Goal: Transaction & Acquisition: Purchase product/service

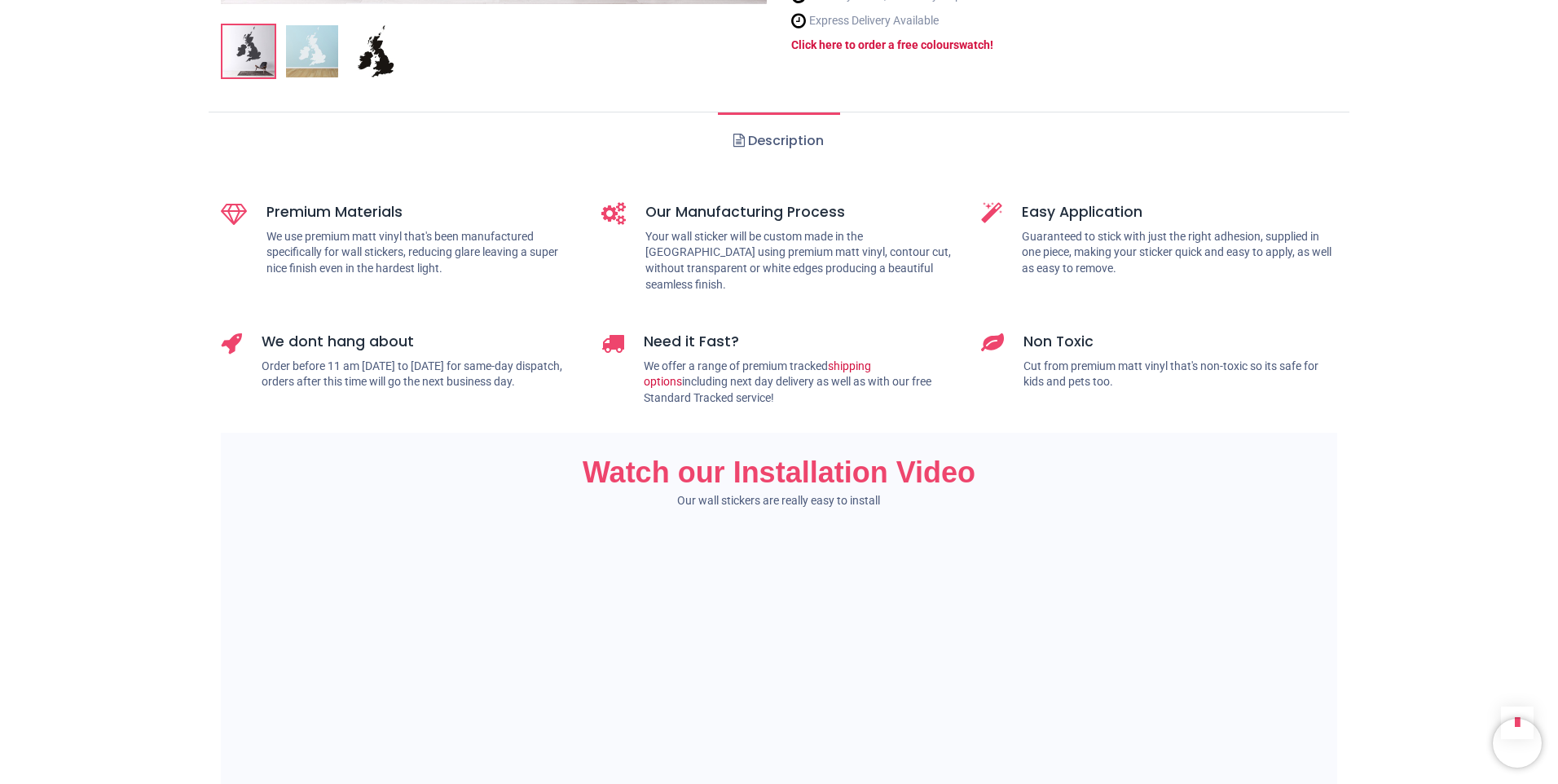
scroll to position [1059, 0]
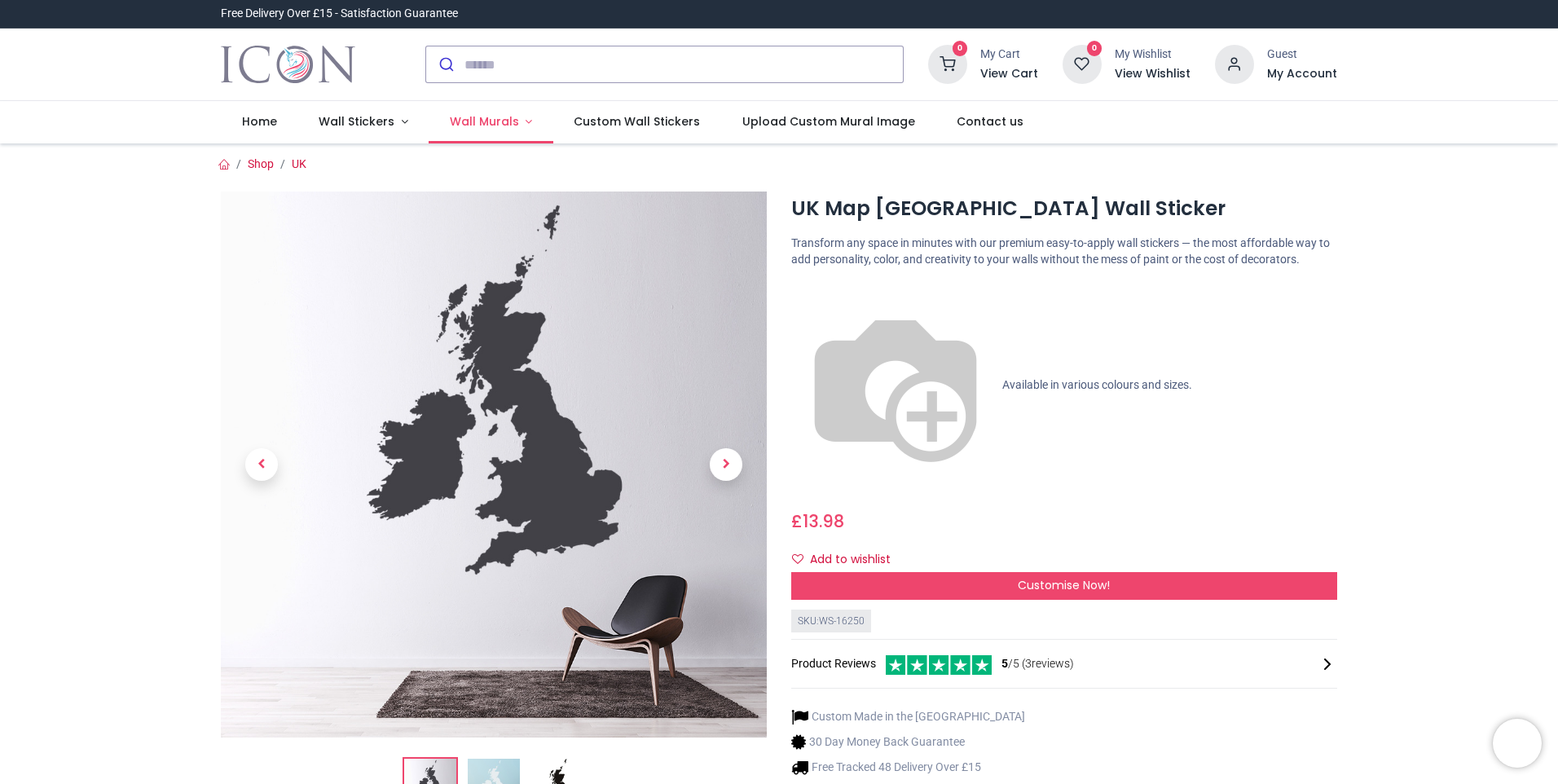
click at [472, 108] on link "Wall Murals" at bounding box center [490, 122] width 125 height 42
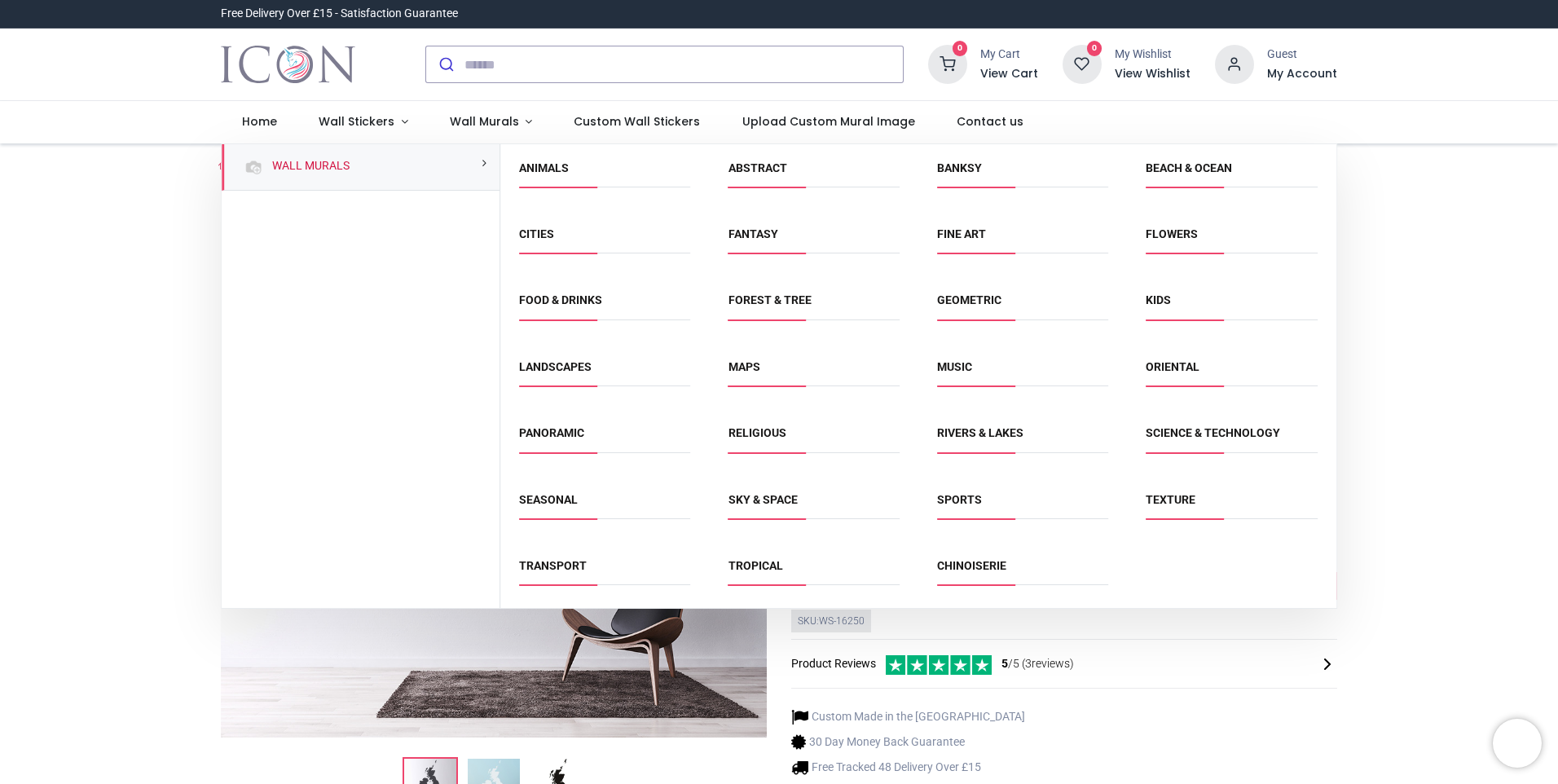
click at [765, 367] on span "Maps" at bounding box center [814, 373] width 171 height 27
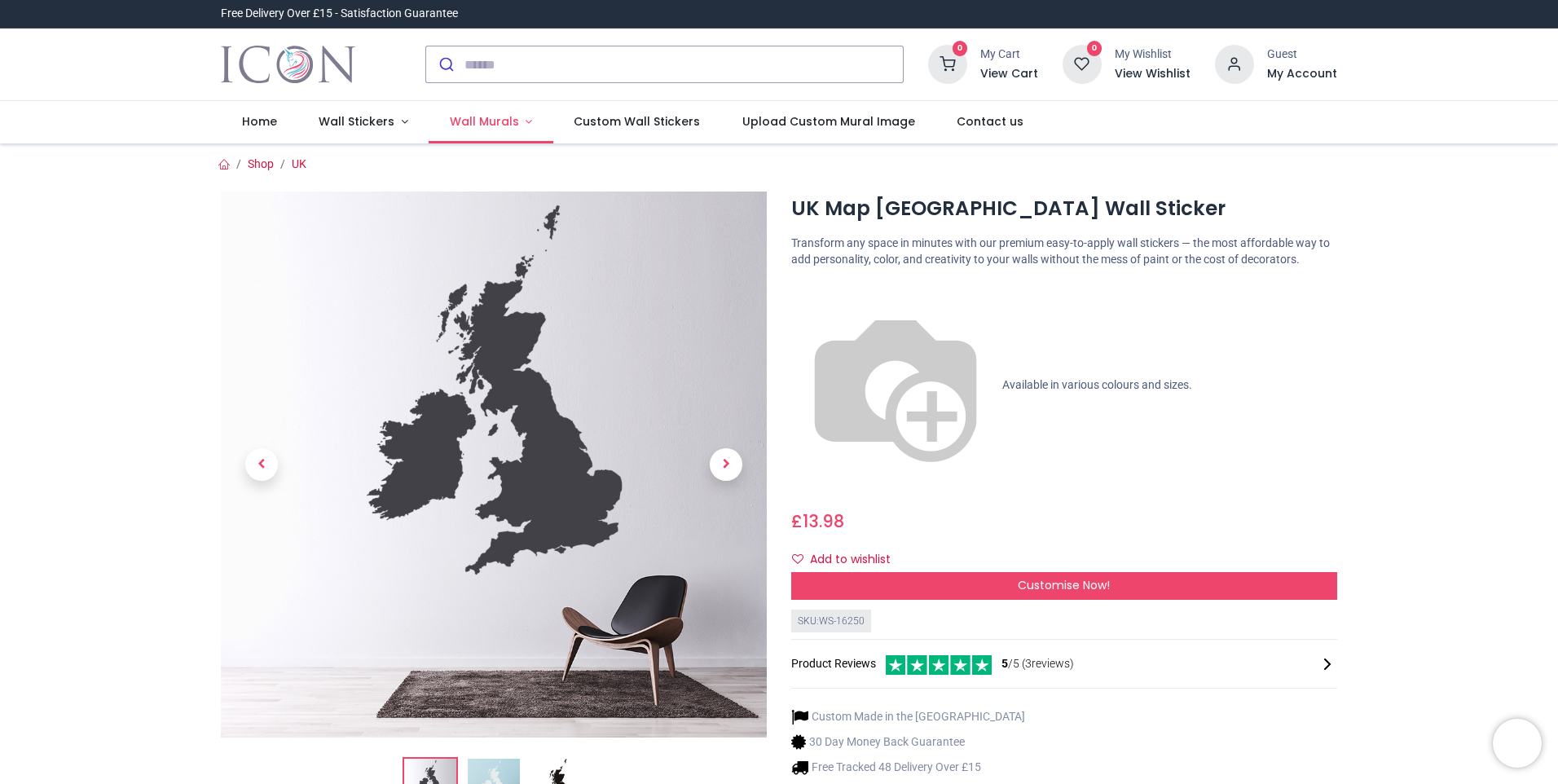
click at [493, 120] on span "Wall Murals" at bounding box center [484, 121] width 69 height 16
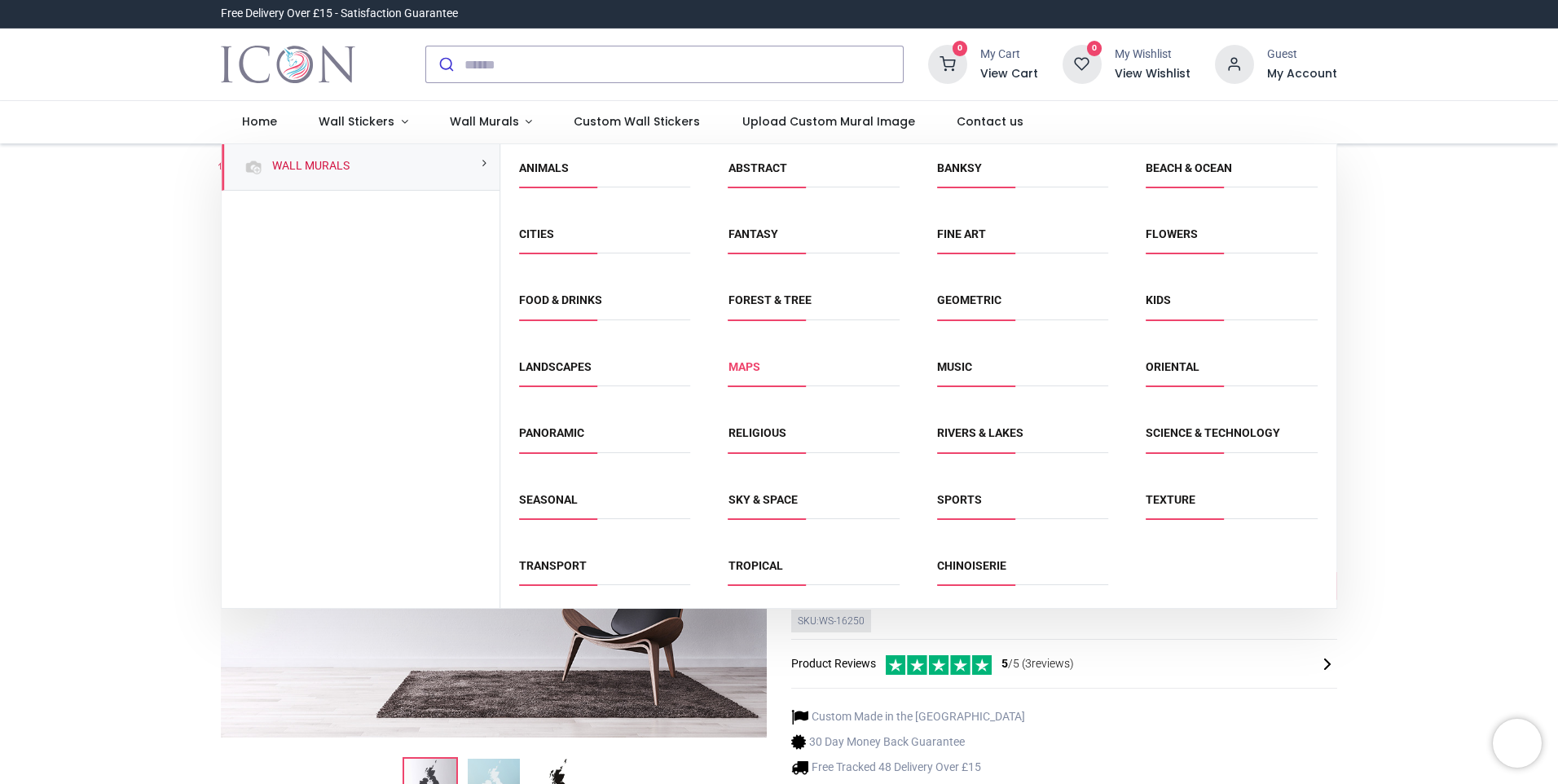
click at [740, 365] on link "Maps" at bounding box center [744, 366] width 31 height 13
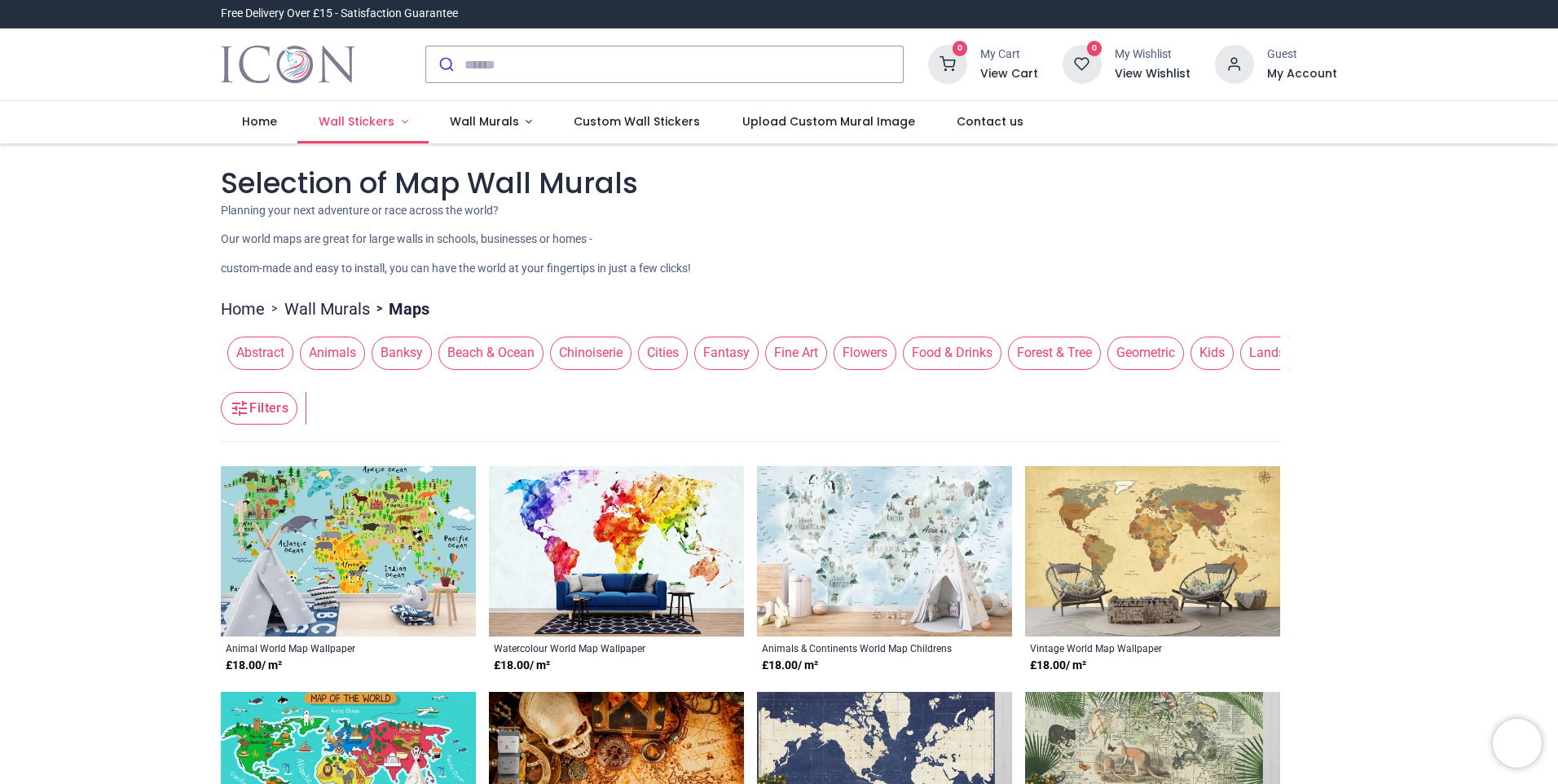
click at [367, 124] on span "Wall Stickers" at bounding box center [357, 121] width 76 height 16
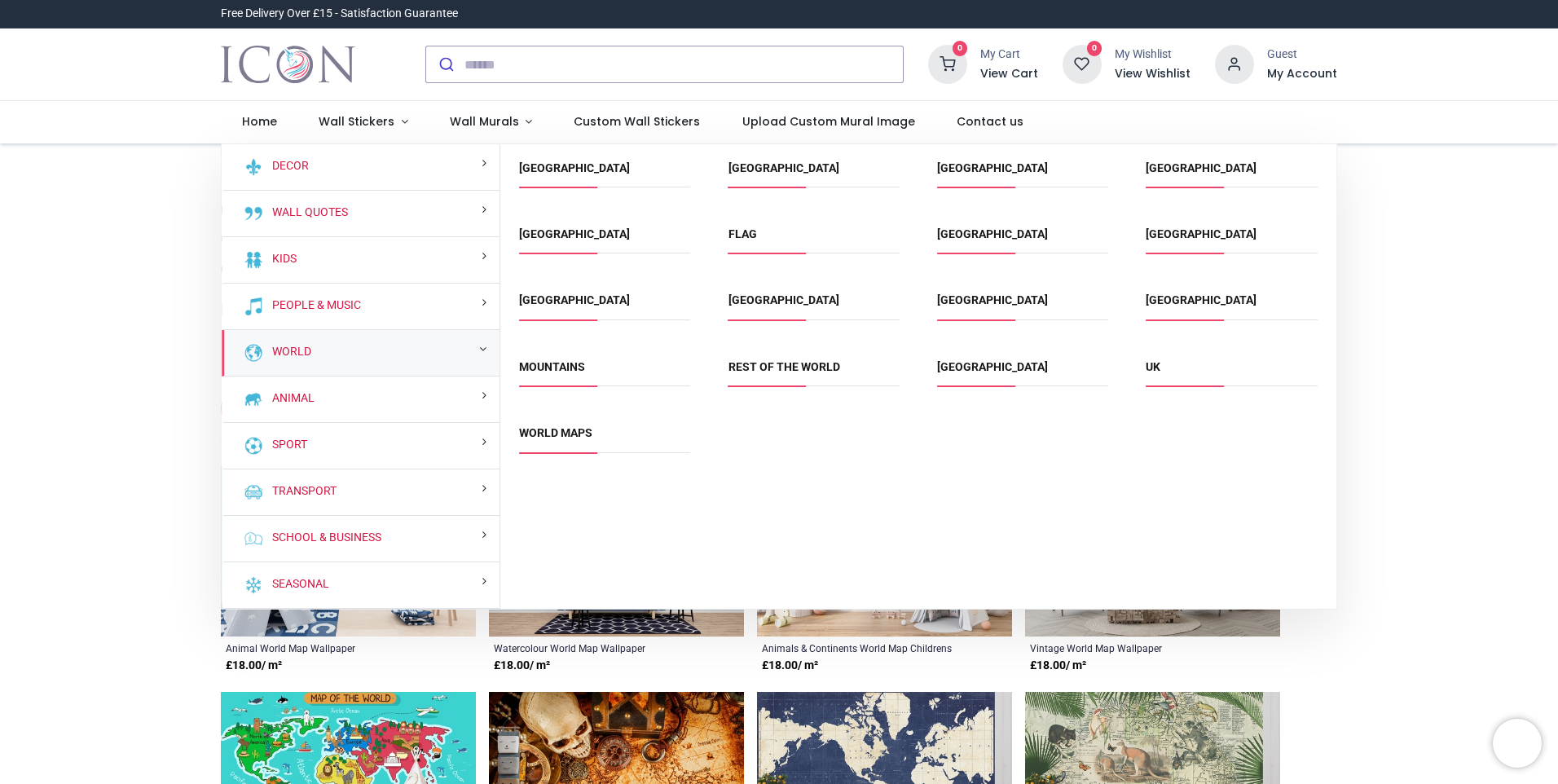
click at [1144, 375] on li "UK" at bounding box center [1231, 374] width 184 height 37
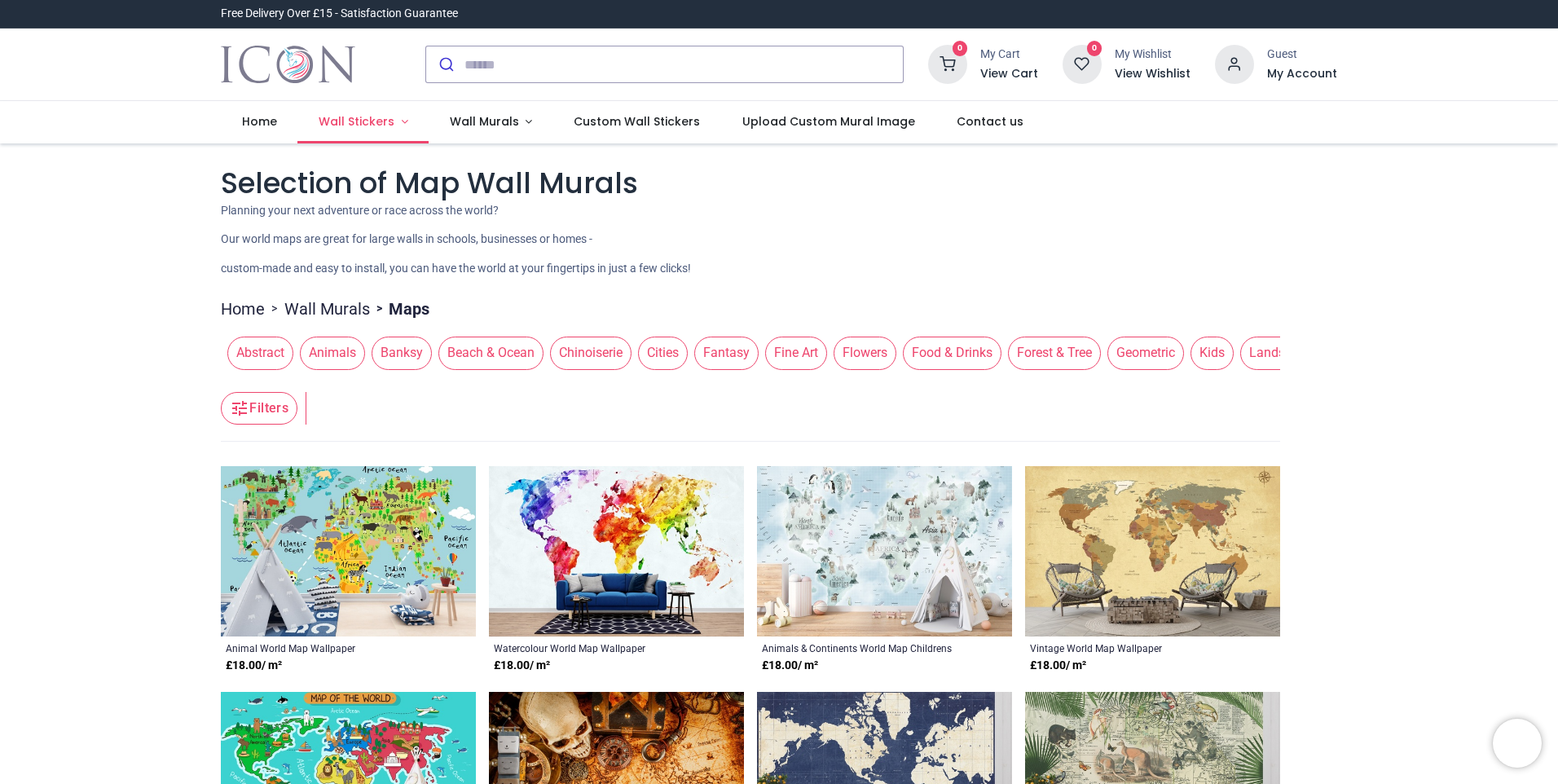
click at [377, 112] on link "Wall Stickers" at bounding box center [363, 122] width 131 height 42
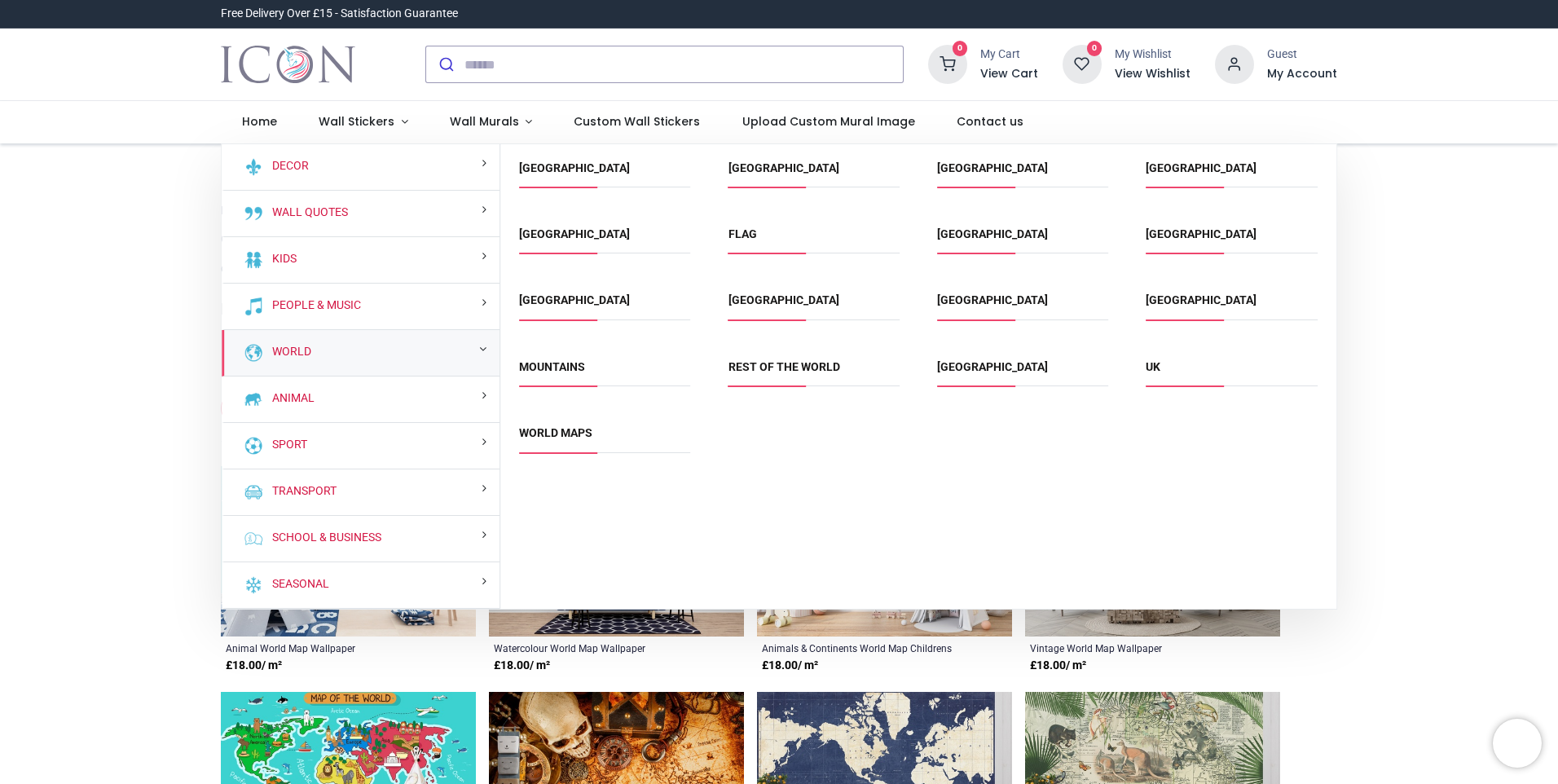
click at [312, 342] on div "World" at bounding box center [360, 353] width 278 height 47
click at [1149, 377] on span "UK" at bounding box center [1231, 373] width 171 height 27
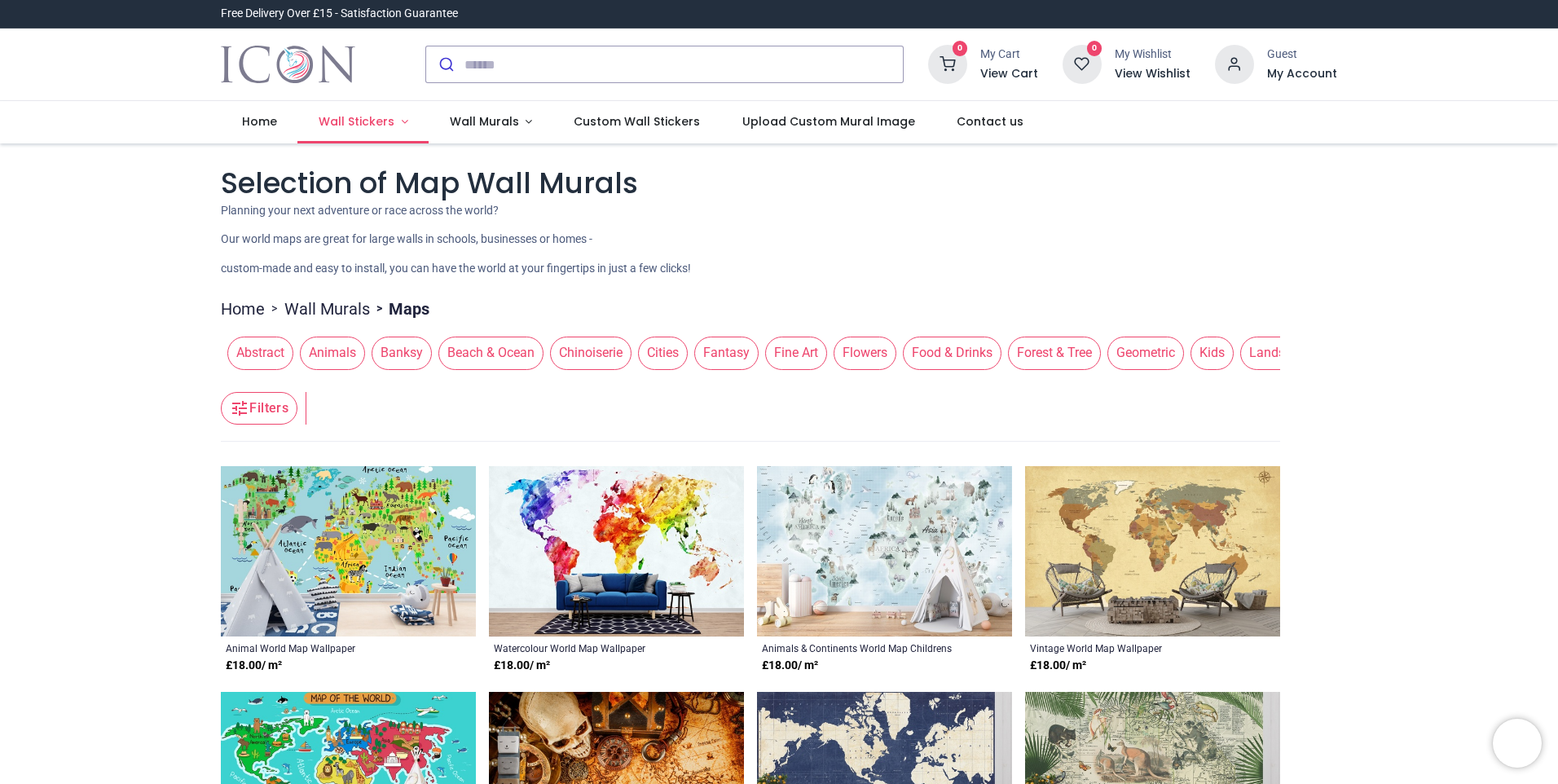
click at [352, 125] on span "Wall Stickers" at bounding box center [357, 121] width 76 height 16
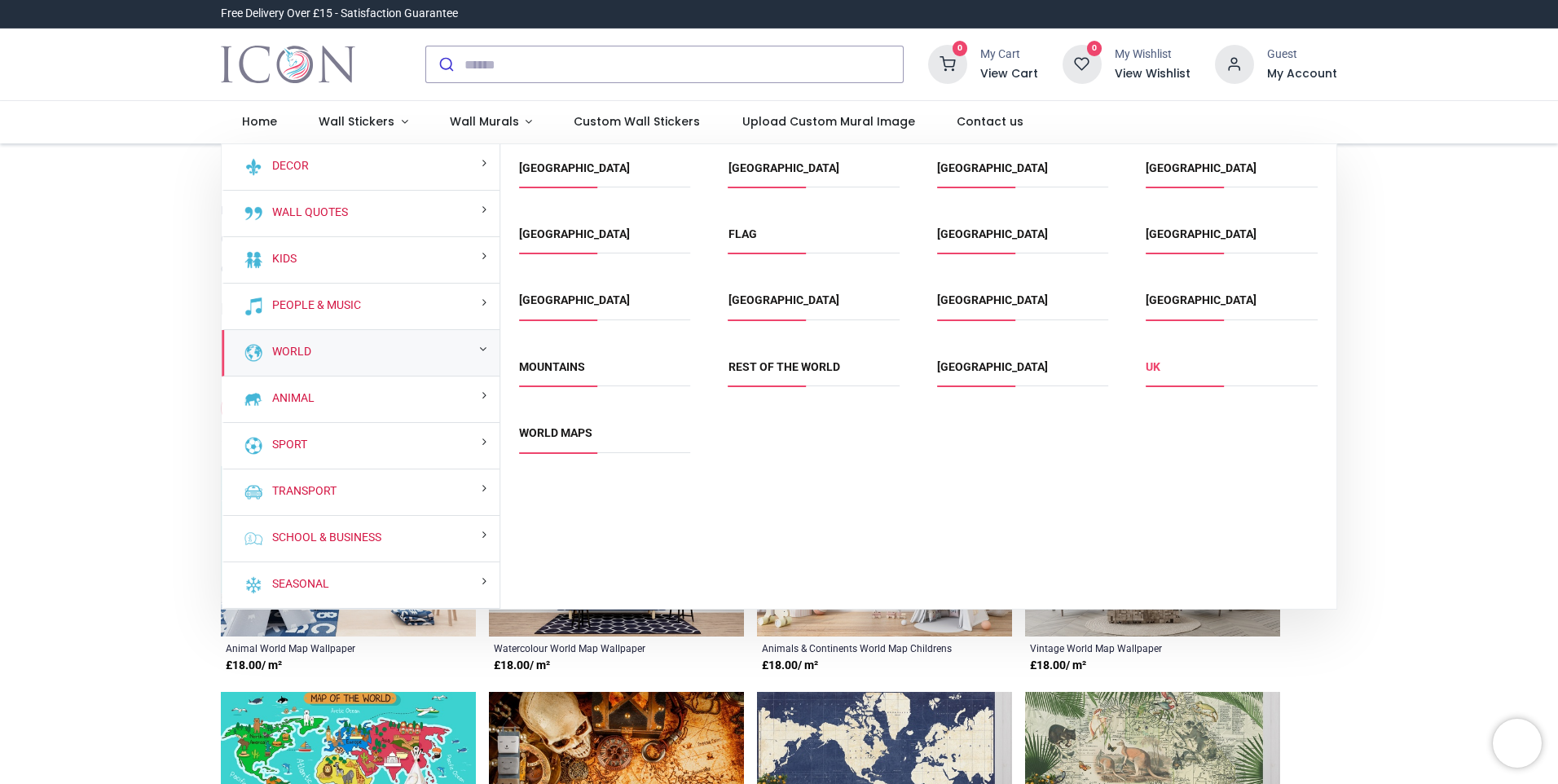
click at [1150, 370] on link "UK" at bounding box center [1153, 366] width 14 height 13
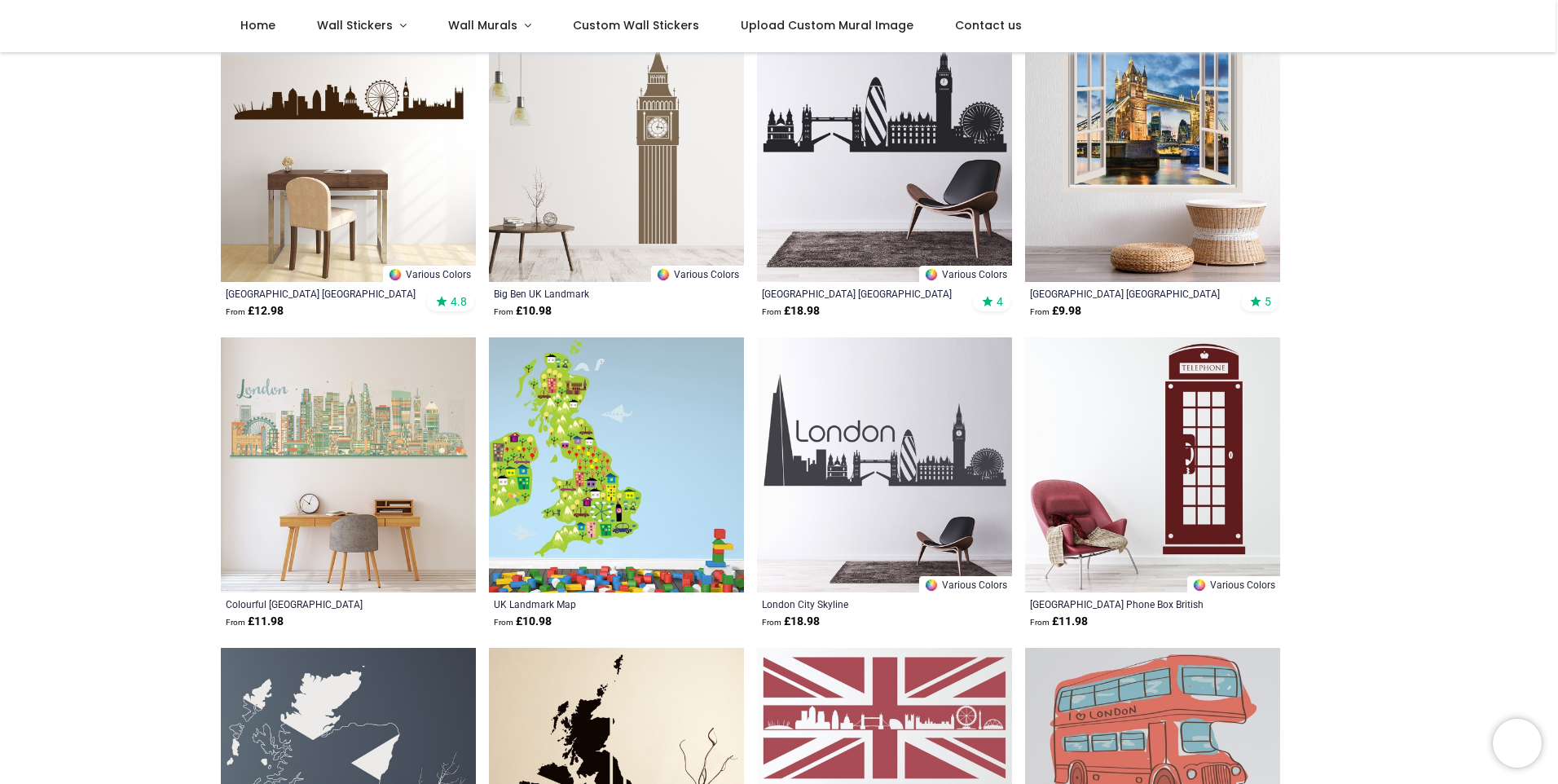
scroll to position [408, 0]
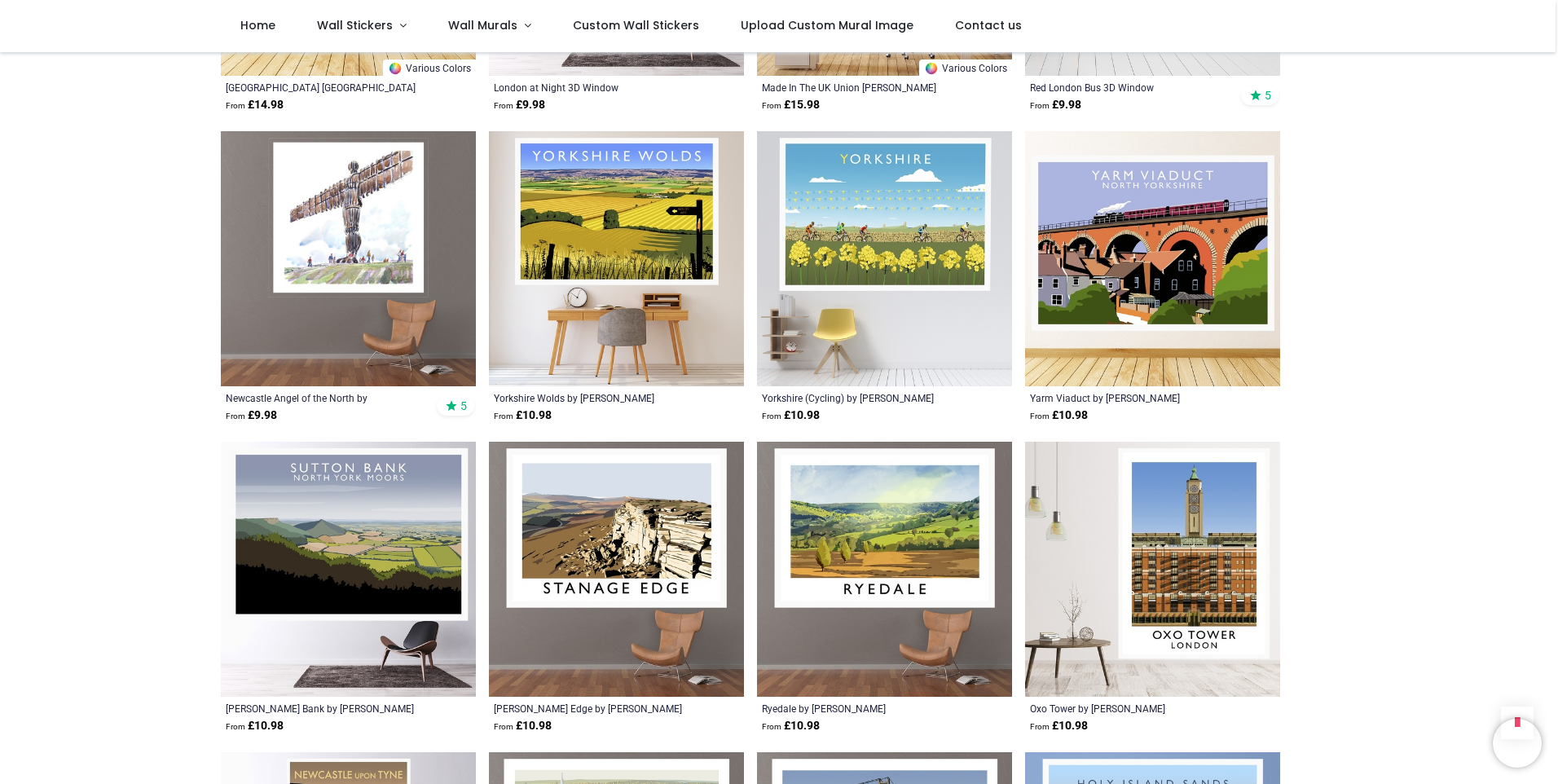
scroll to position [4318, 0]
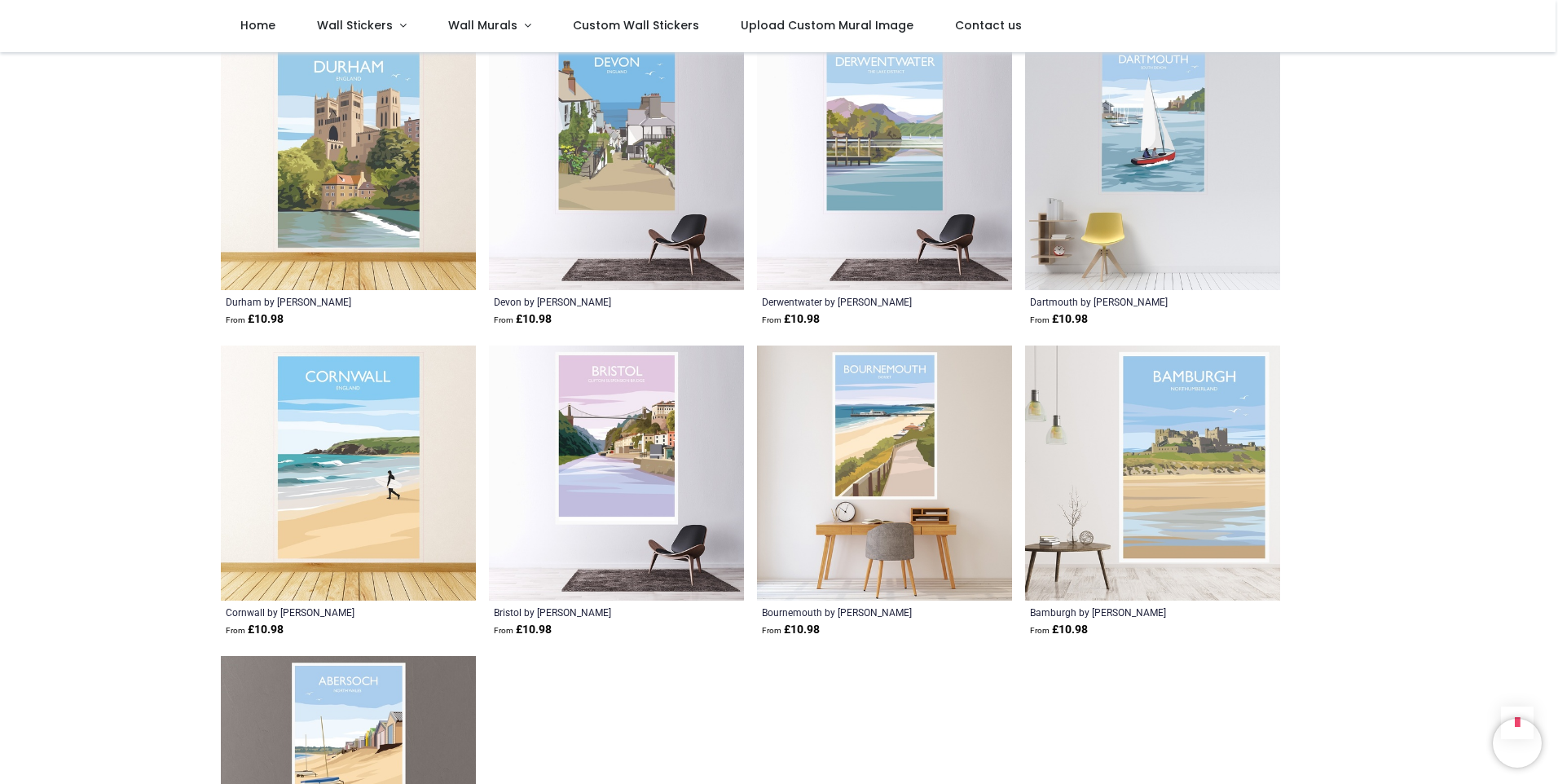
scroll to position [7821, 0]
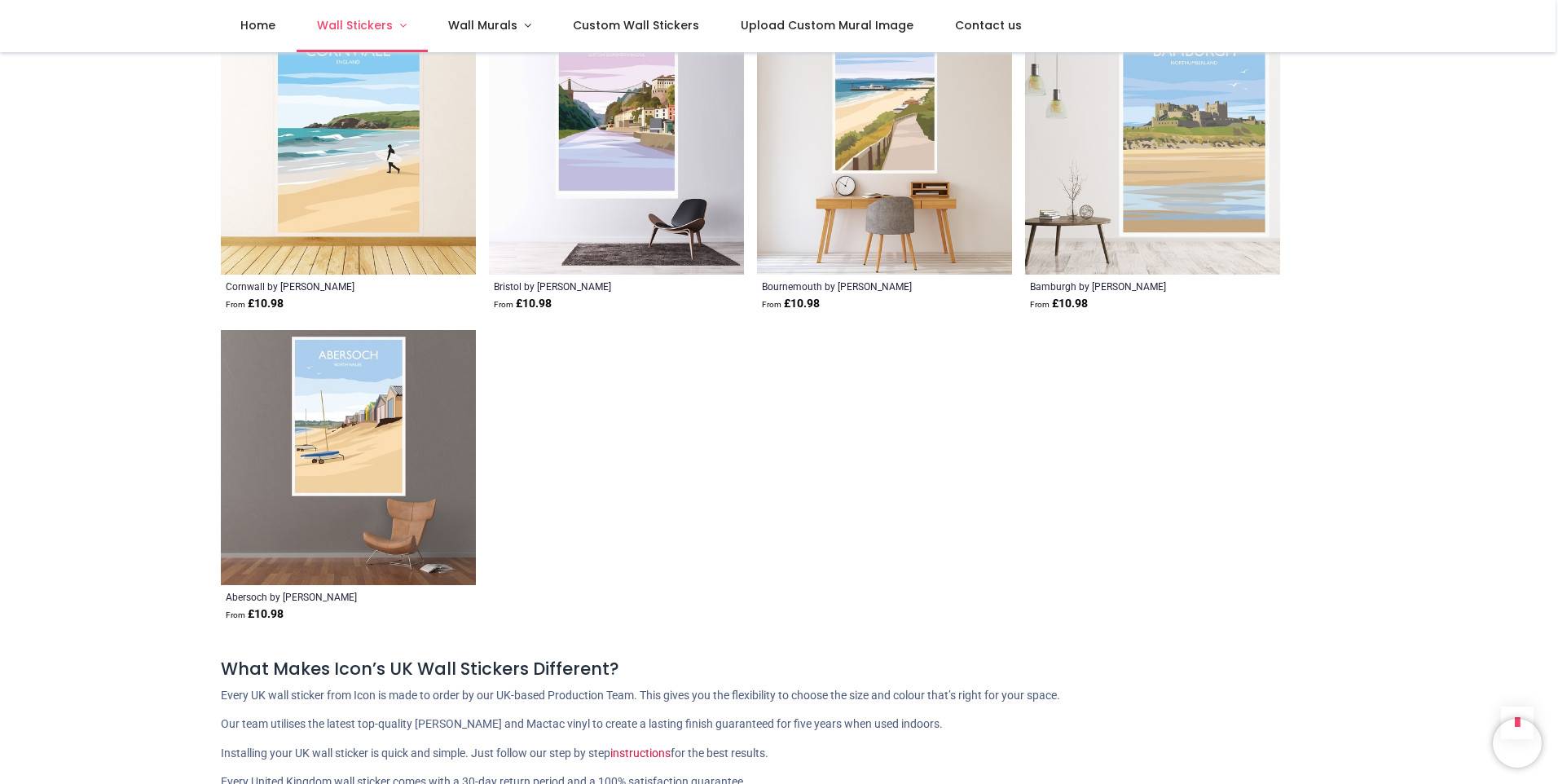
click at [325, 25] on span "Wall Stickers" at bounding box center [355, 25] width 76 height 16
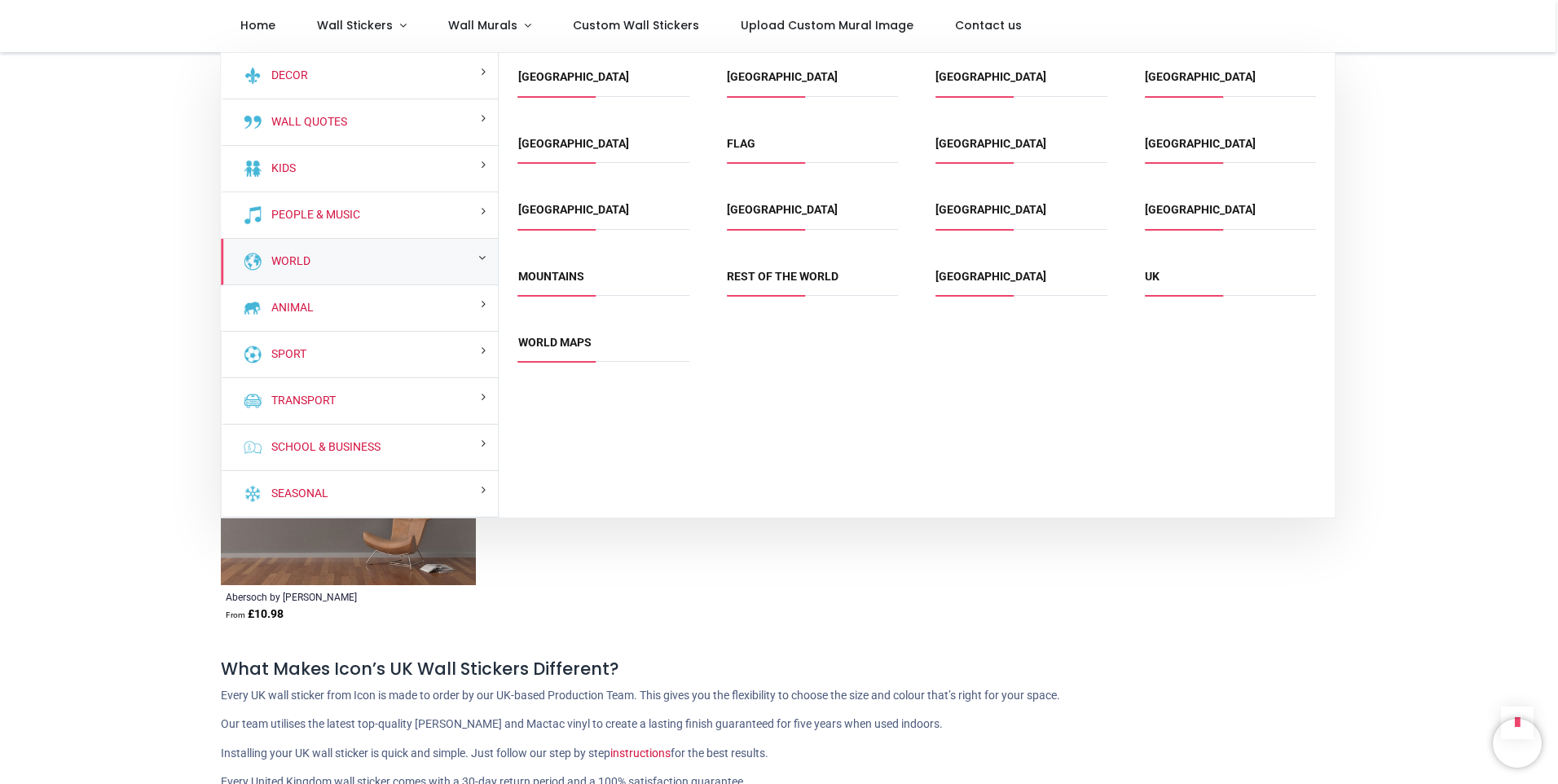
click at [376, 260] on div "World" at bounding box center [359, 262] width 278 height 47
click at [476, 262] on div "World" at bounding box center [359, 262] width 278 height 47
click at [548, 344] on link "World Maps" at bounding box center [555, 342] width 74 height 13
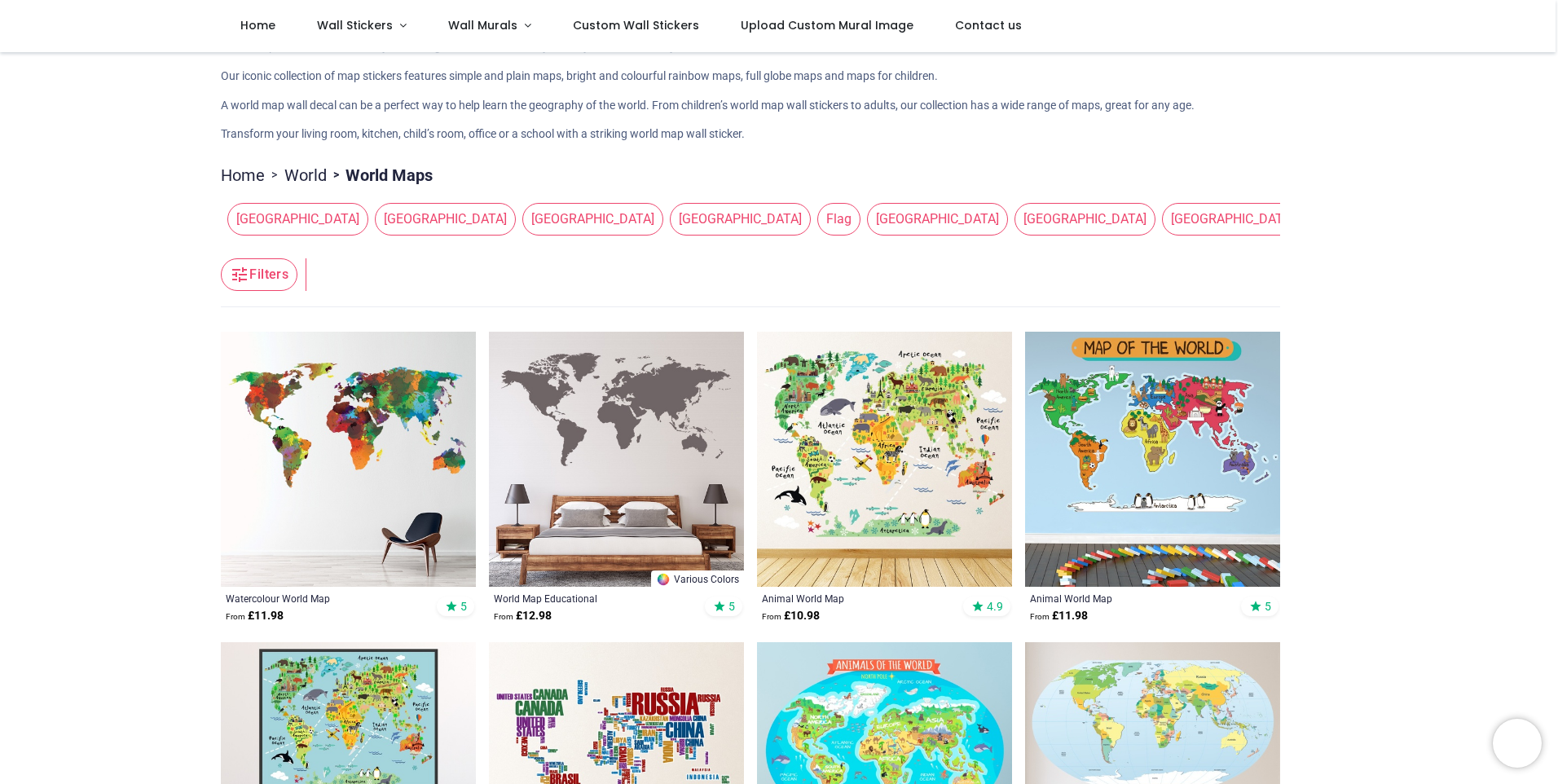
scroll to position [245, 0]
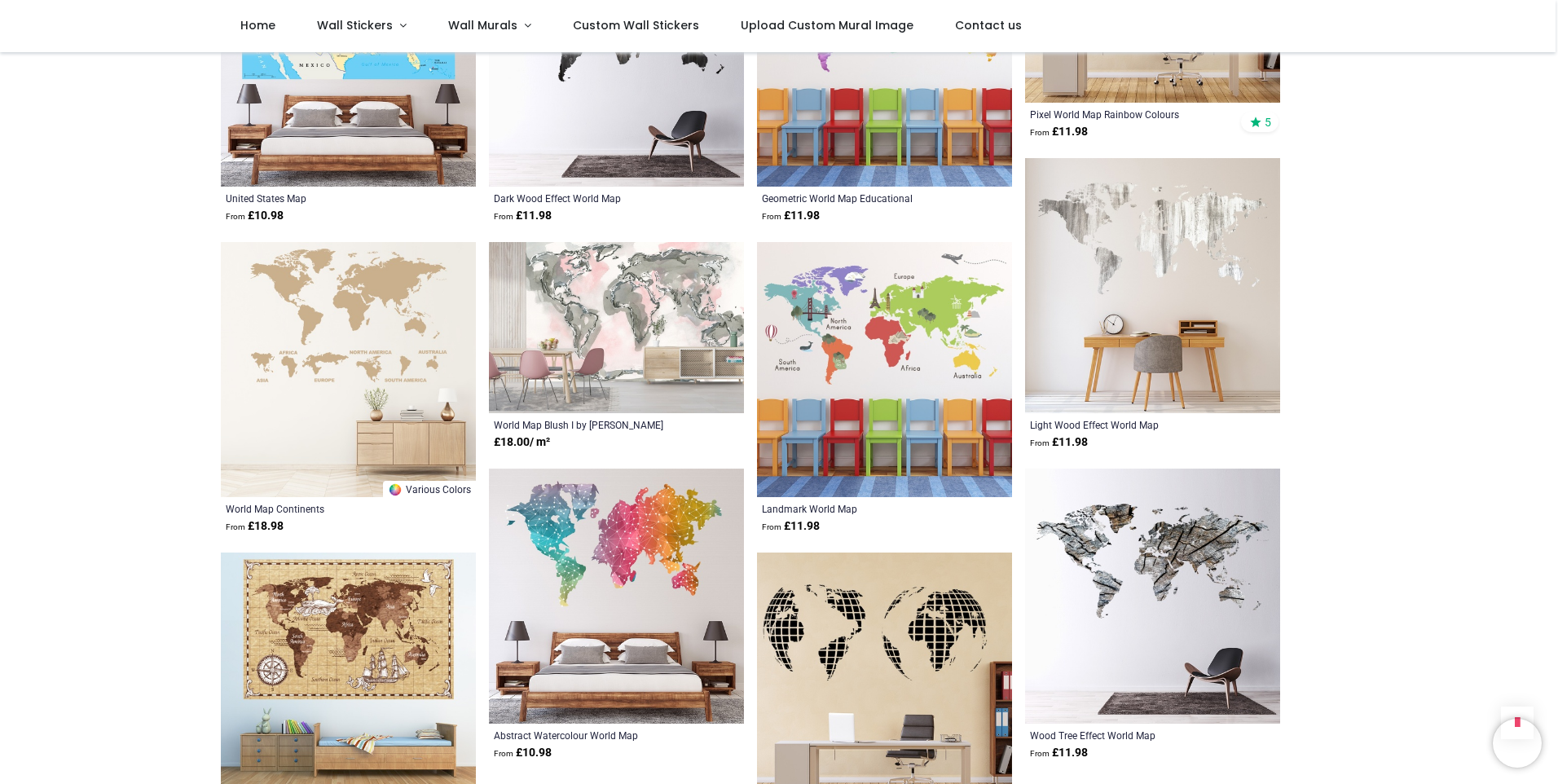
scroll to position [3259, 0]
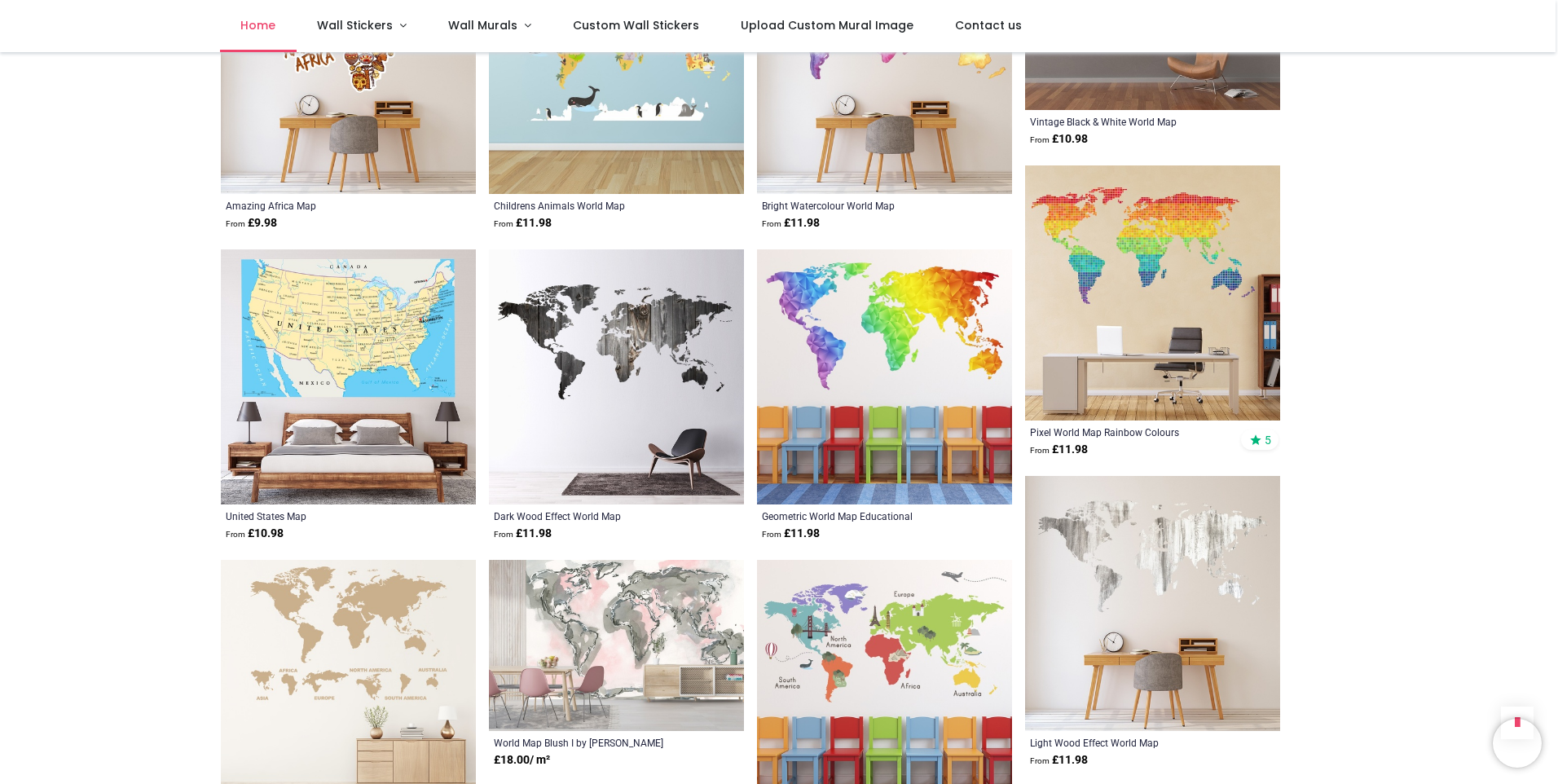
click at [256, 23] on span "Home" at bounding box center [257, 25] width 35 height 16
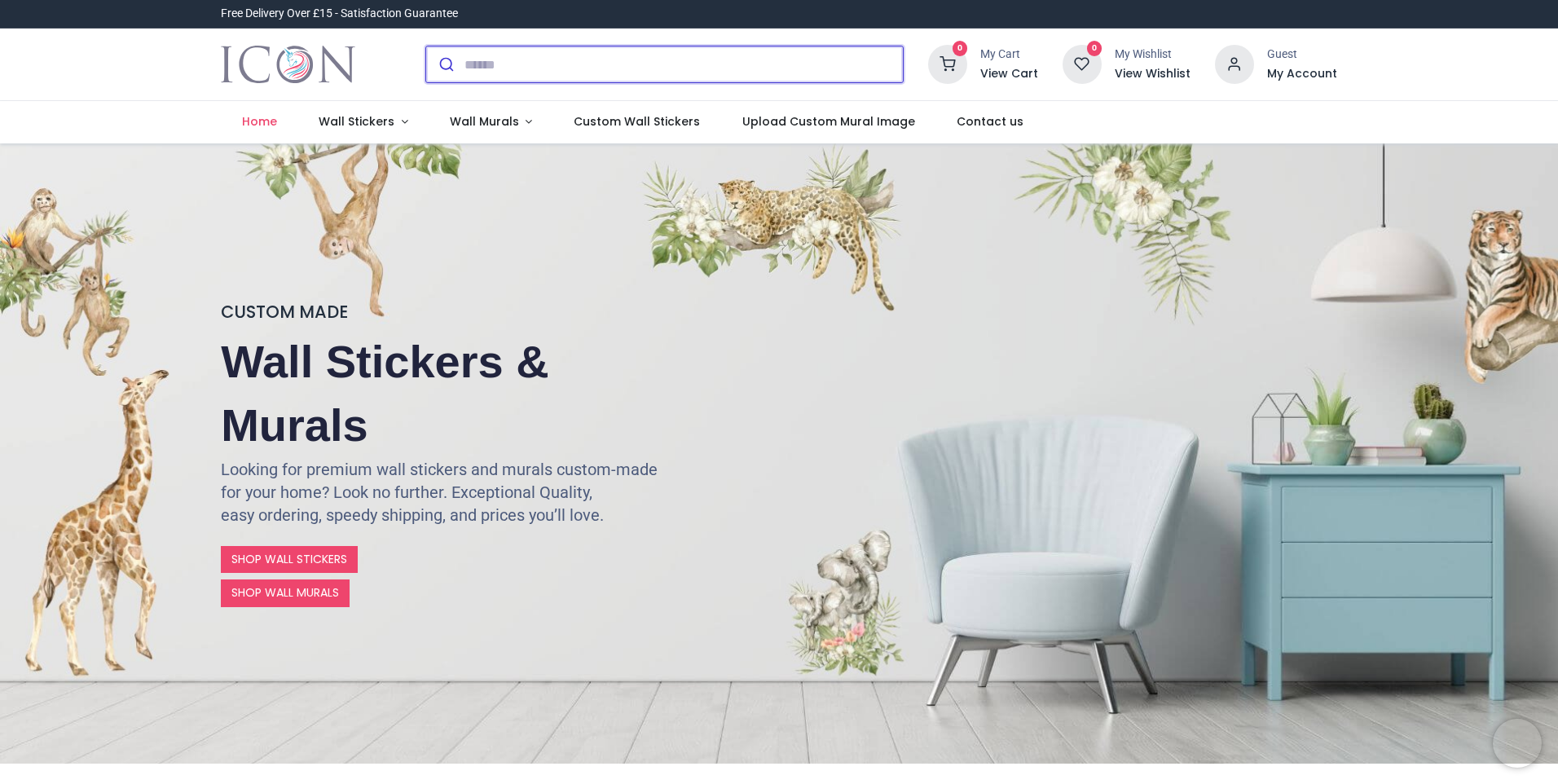
click at [610, 67] on input "search" at bounding box center [683, 65] width 438 height 36
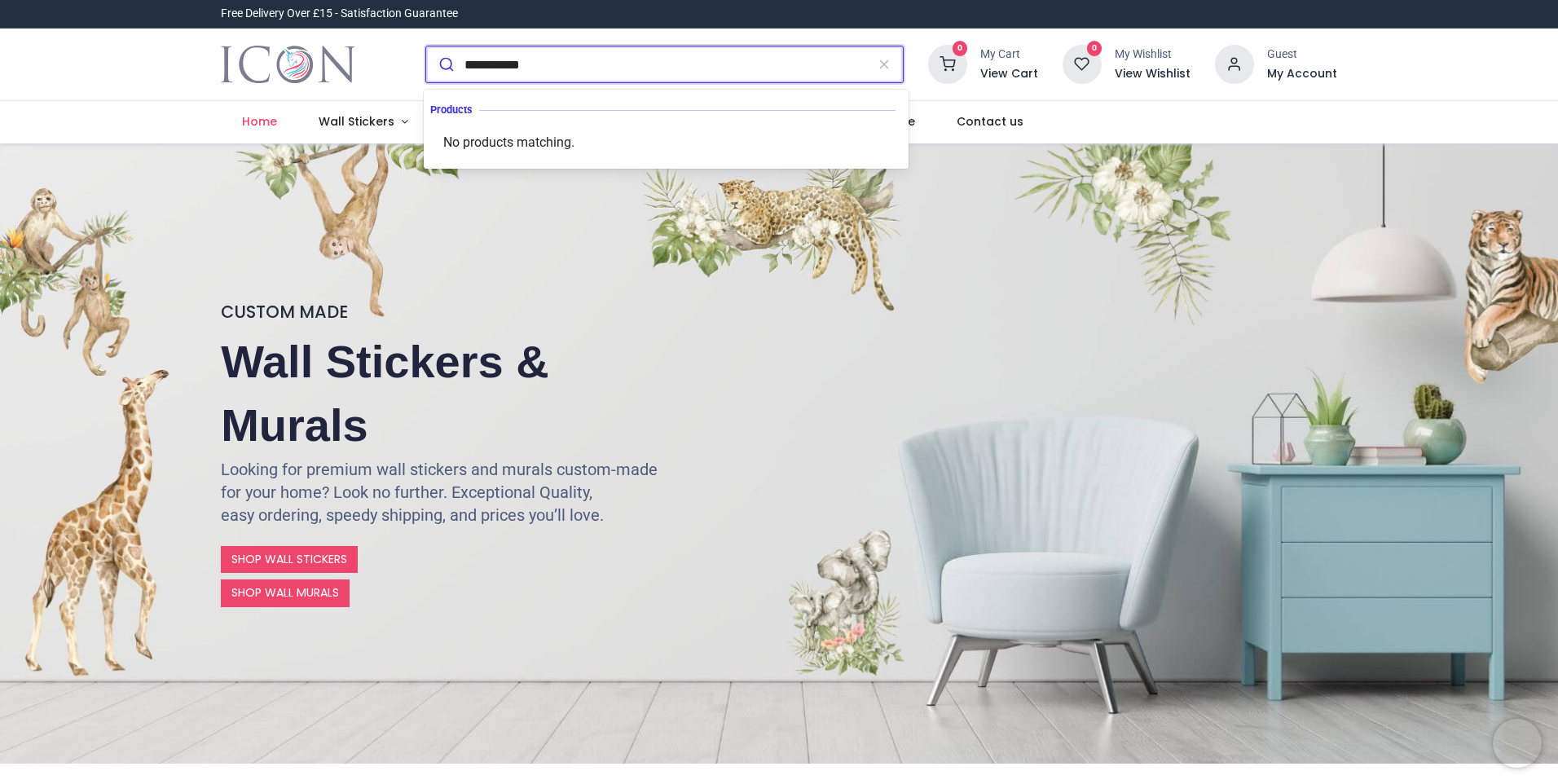
type input "**********"
click at [427, 47] on button "submit" at bounding box center [446, 65] width 39 height 36
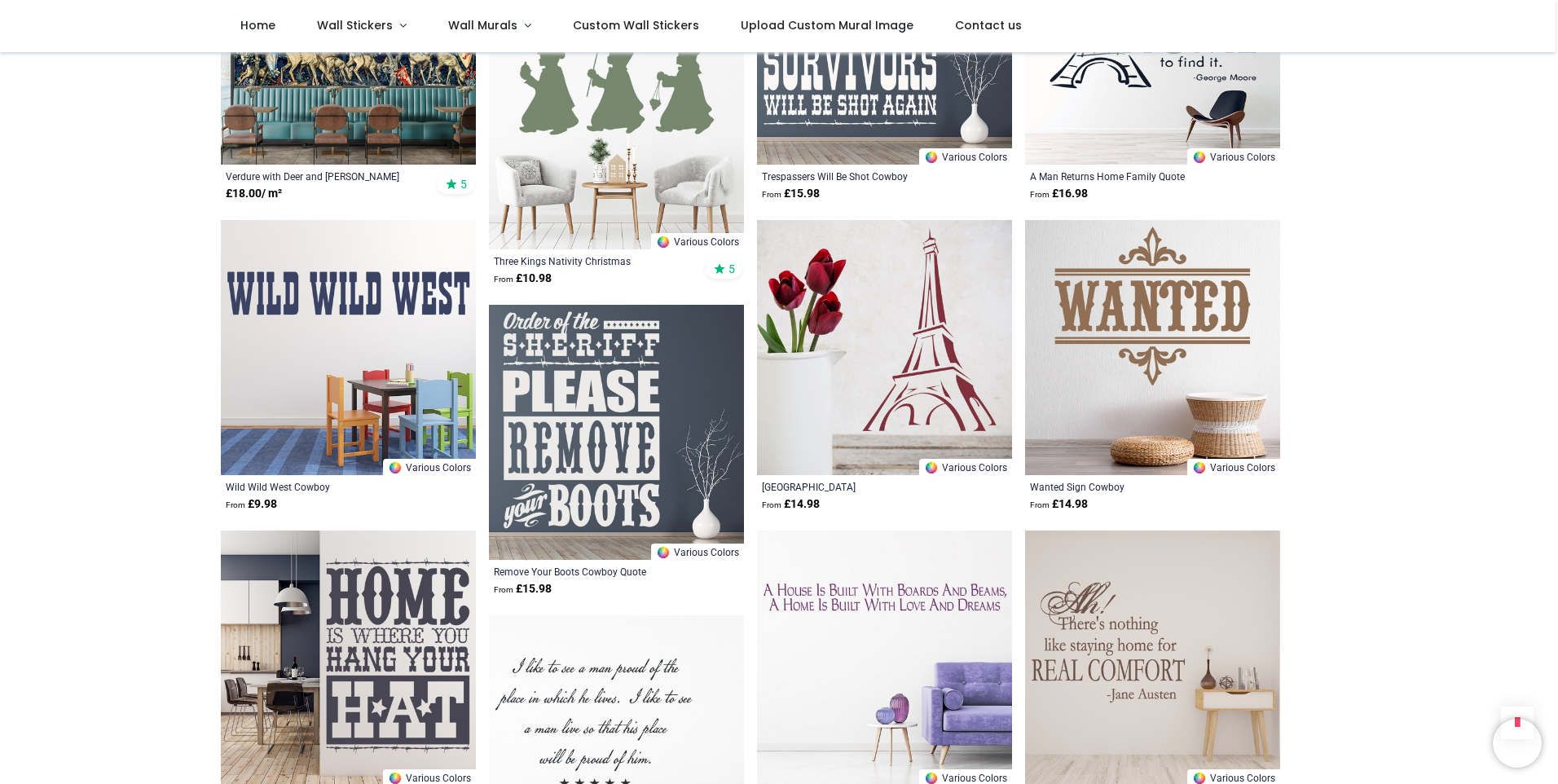
scroll to position [1222, 0]
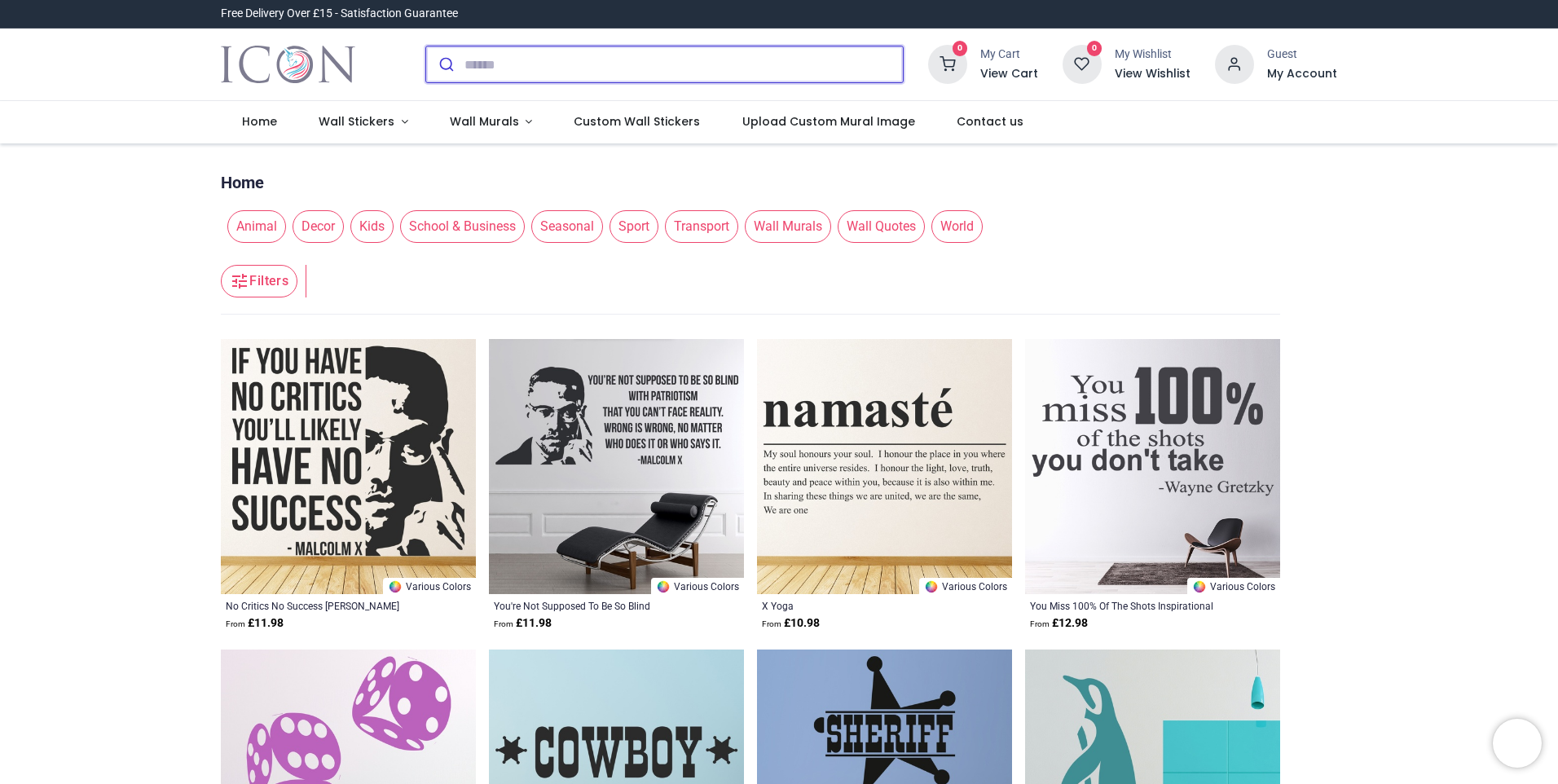
click at [549, 77] on input "search" at bounding box center [683, 65] width 438 height 36
type input "**********"
click at [427, 47] on button "submit" at bounding box center [446, 65] width 39 height 36
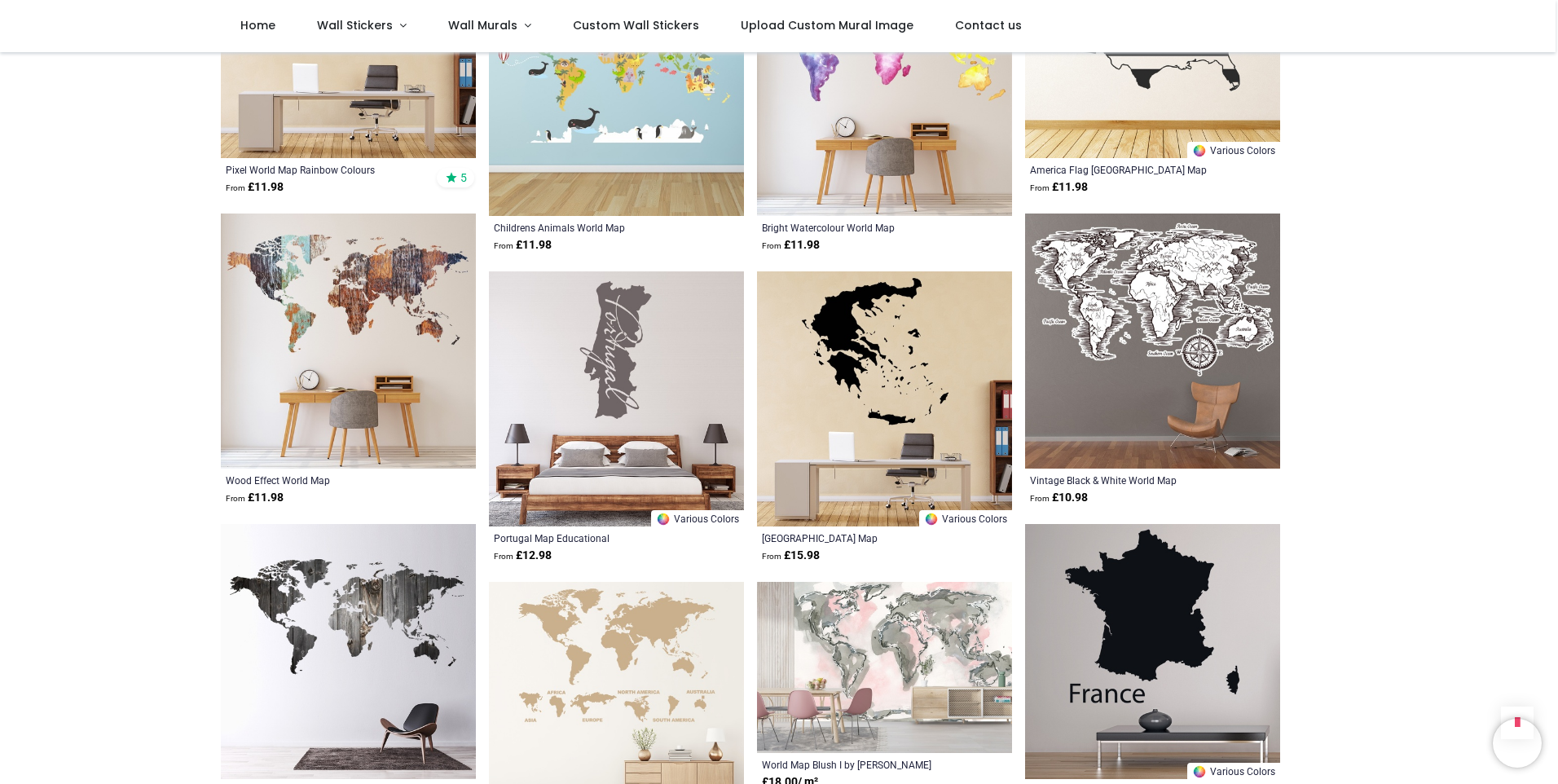
scroll to position [5051, 0]
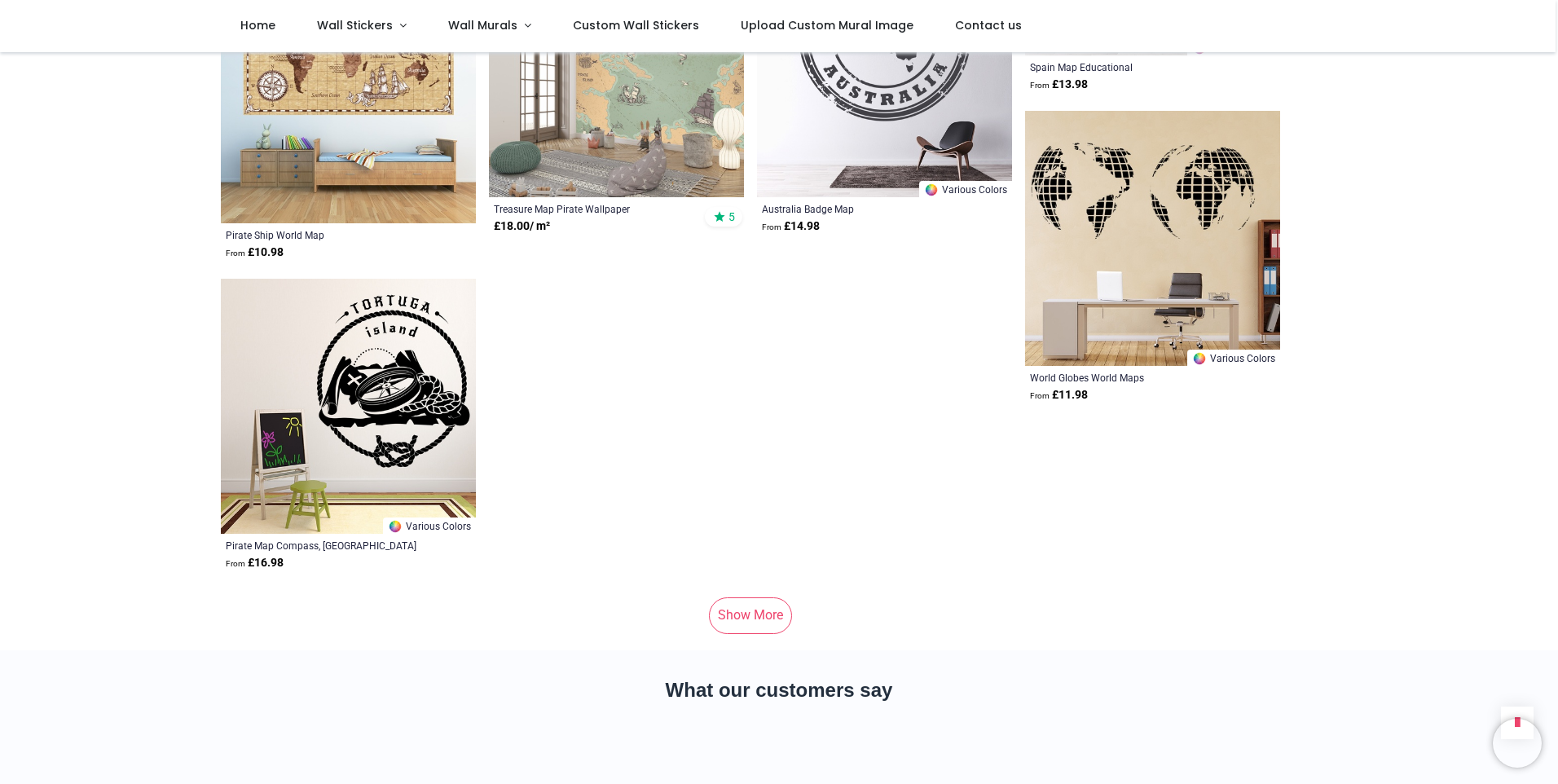
scroll to position [6191, 0]
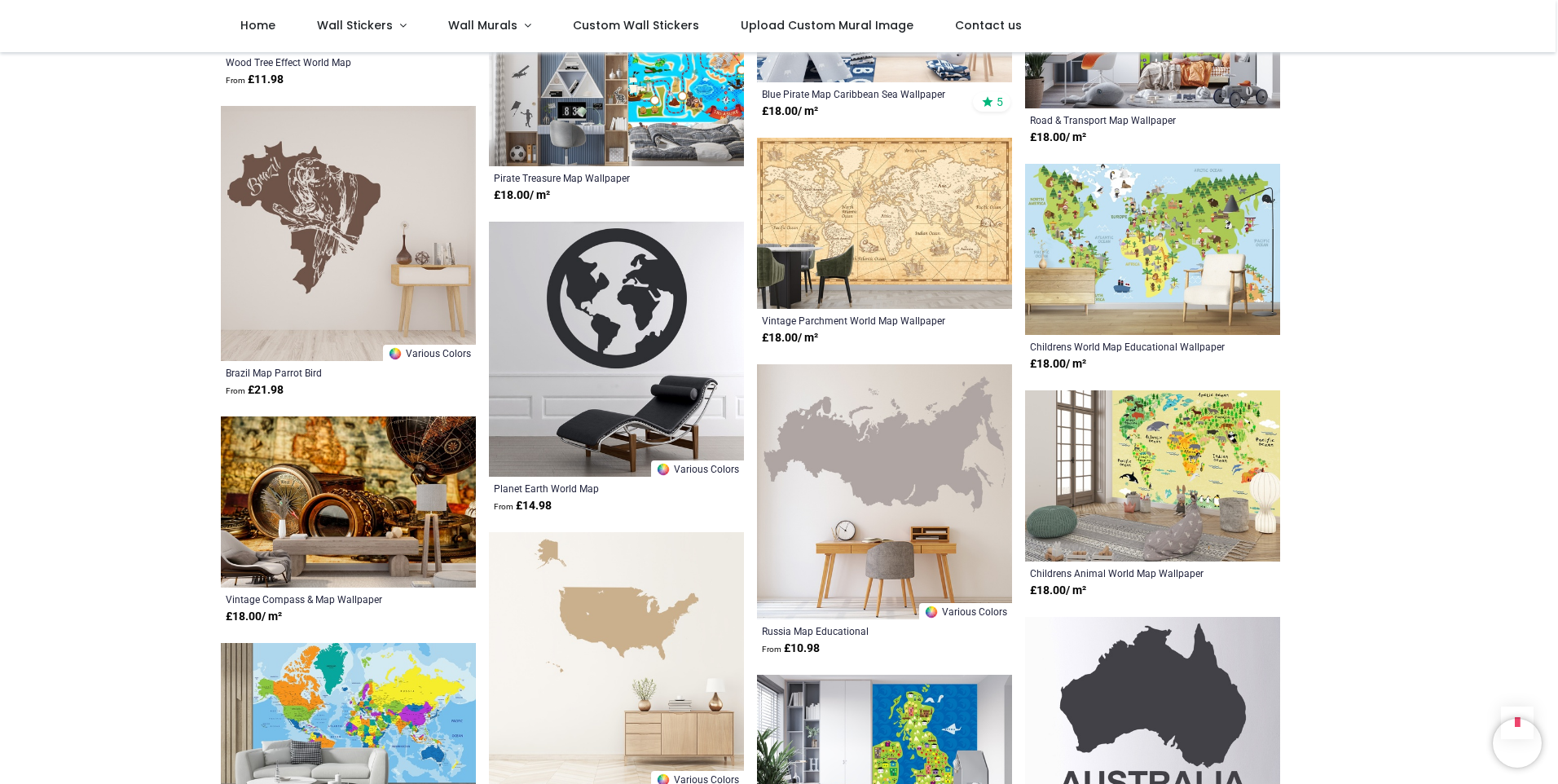
scroll to position [7006, 0]
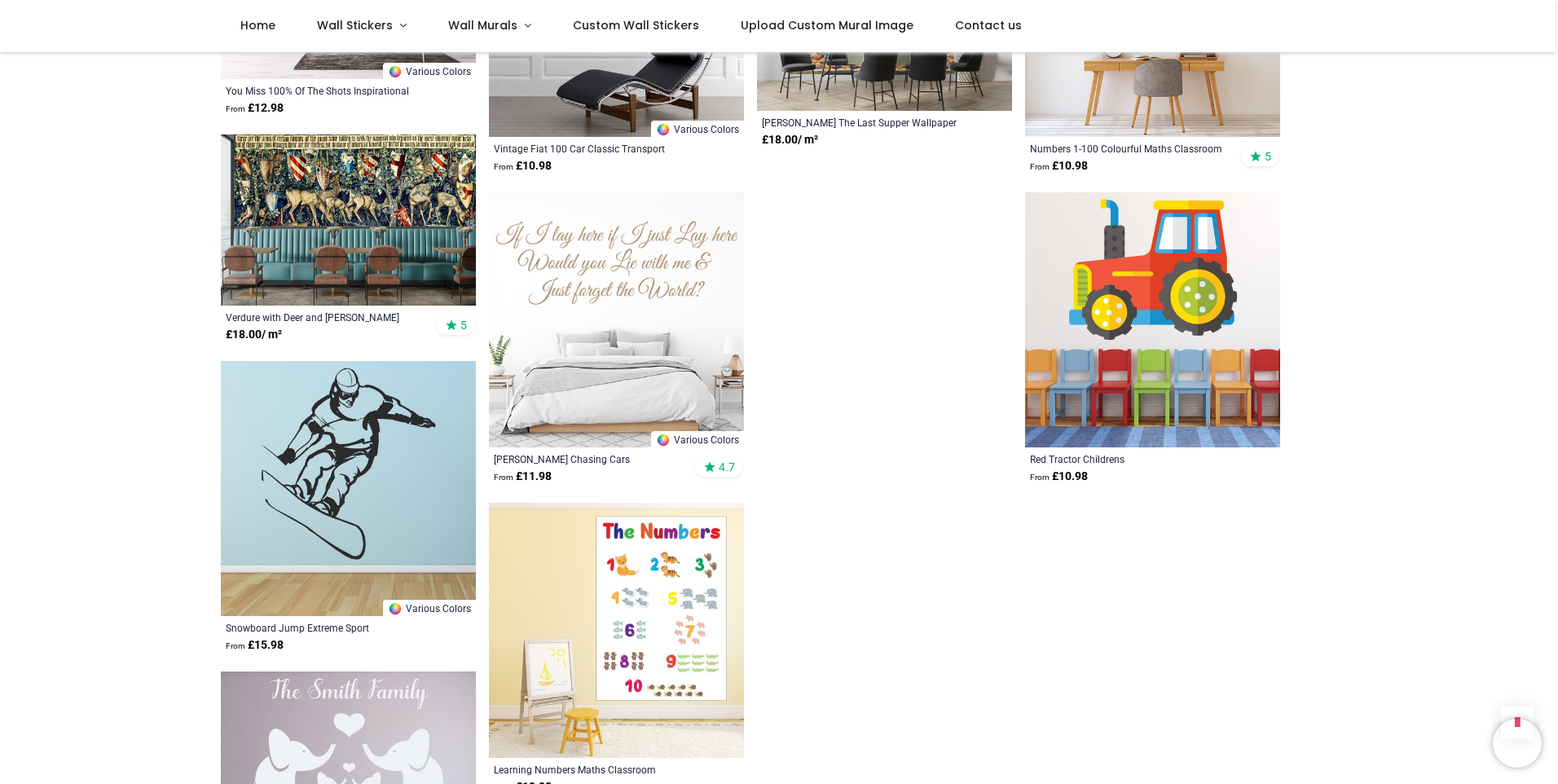
scroll to position [8799, 0]
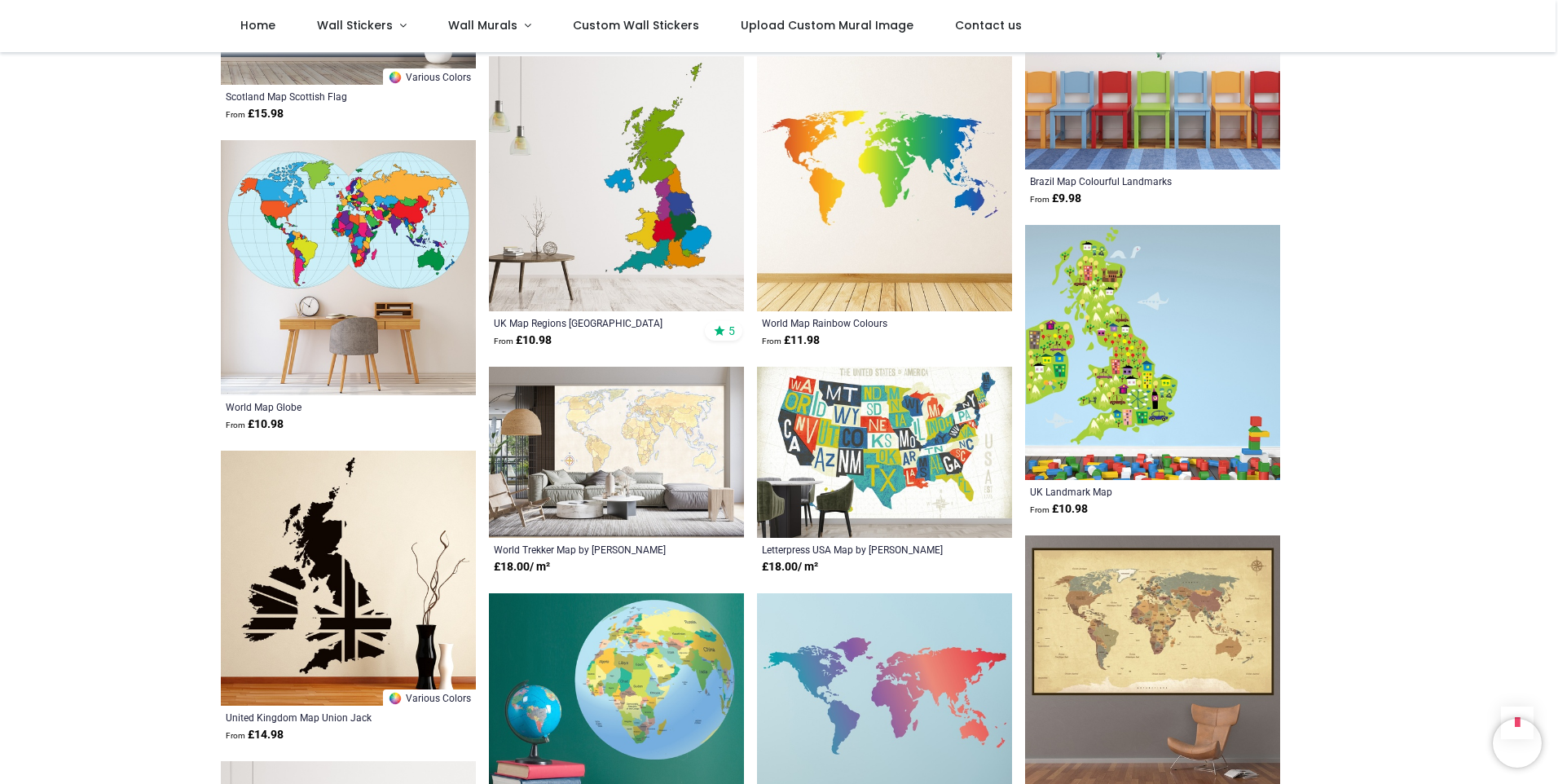
scroll to position [739, 0]
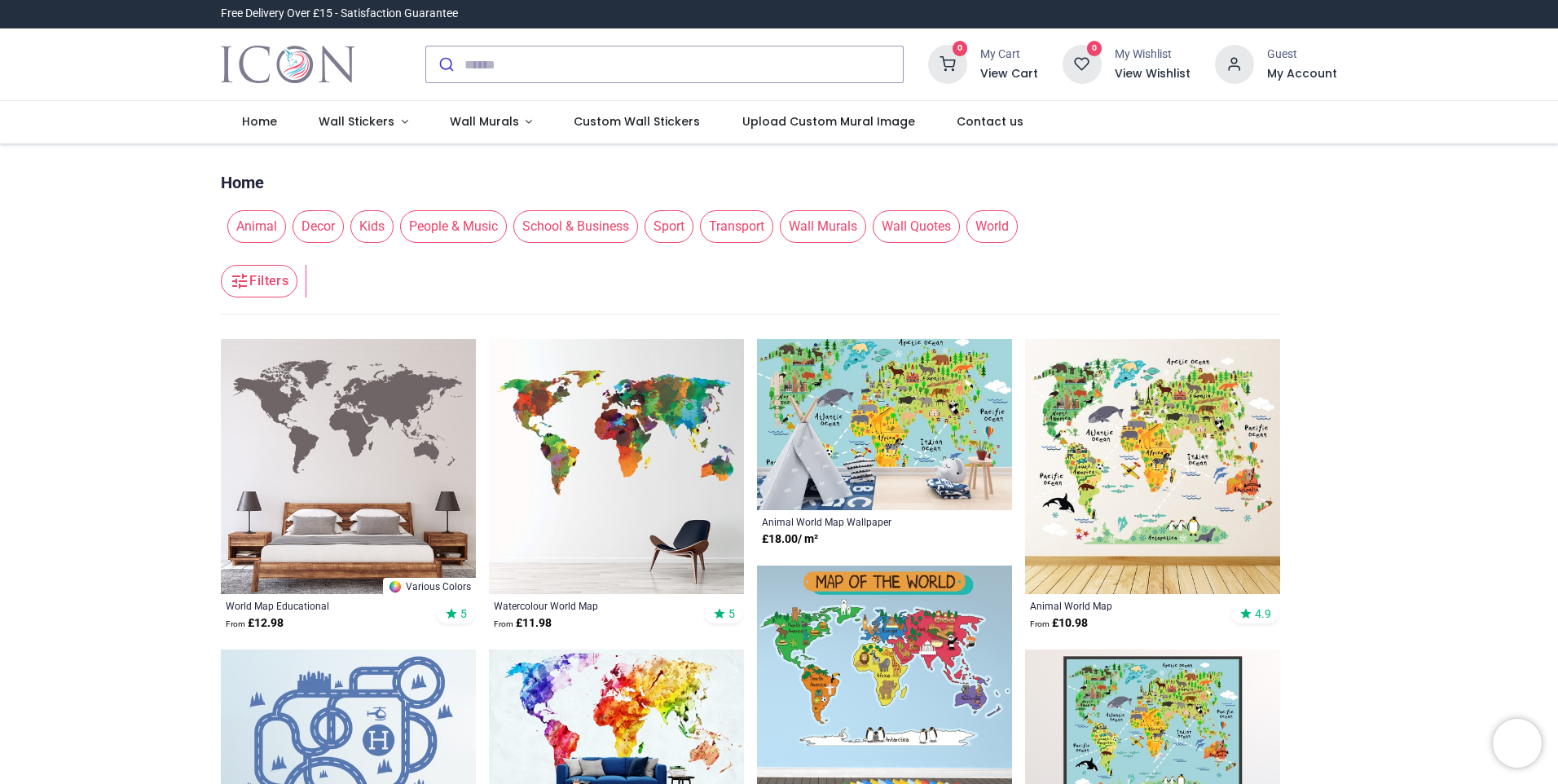
click at [585, 44] on div at bounding box center [664, 64] width 503 height 64
click at [577, 60] on input "search" at bounding box center [683, 65] width 438 height 36
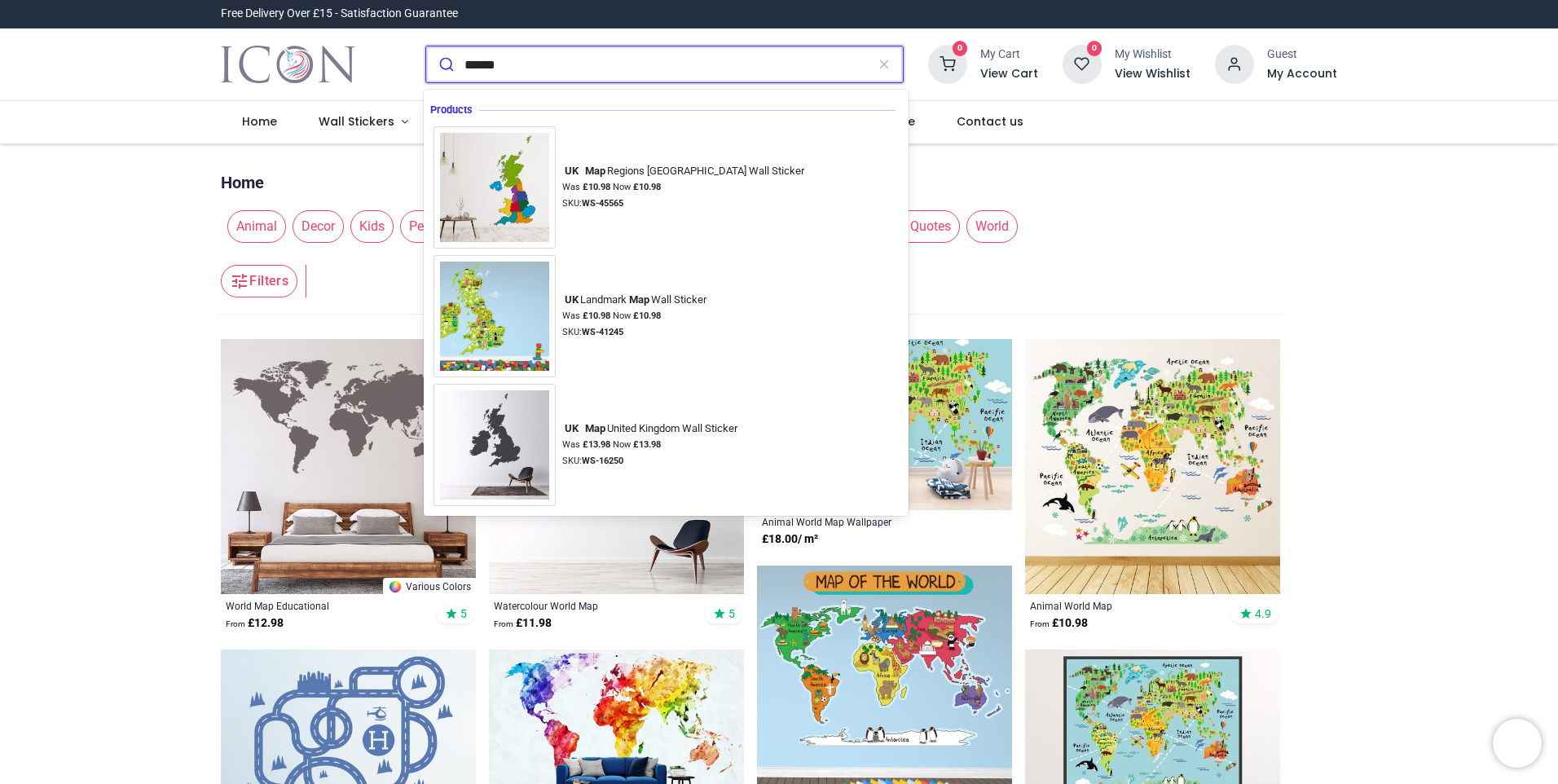
type input "******"
click at [427, 47] on button "submit" at bounding box center [446, 65] width 39 height 36
